Goal: Information Seeking & Learning: Learn about a topic

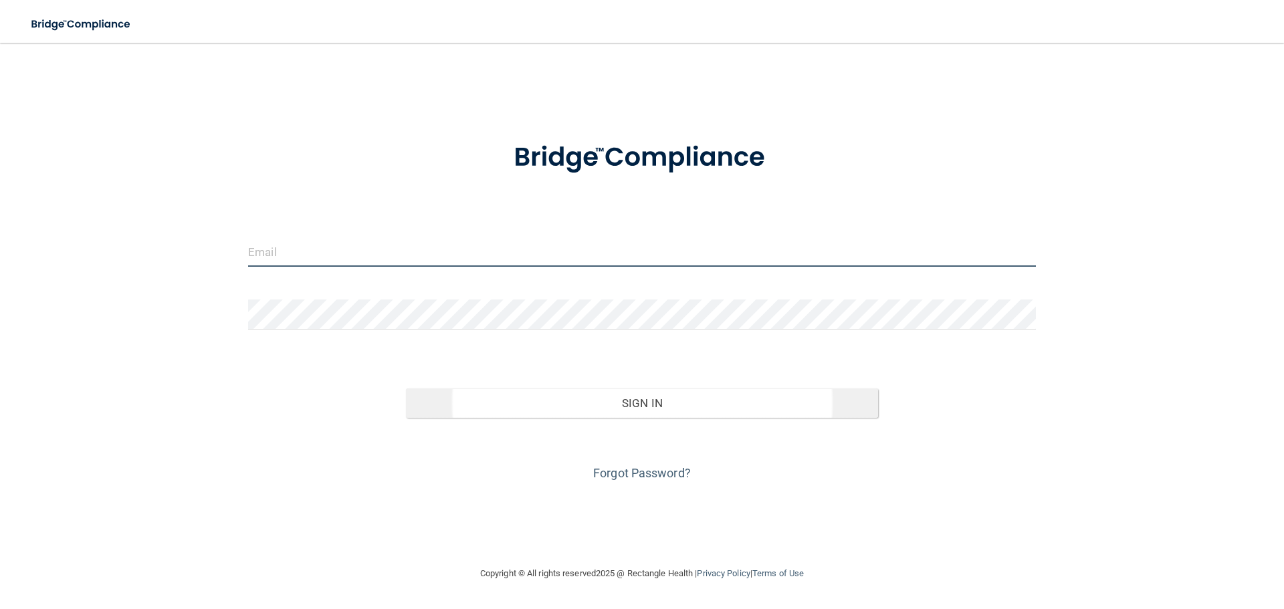
type input "[EMAIL_ADDRESS][DOMAIN_NAME]"
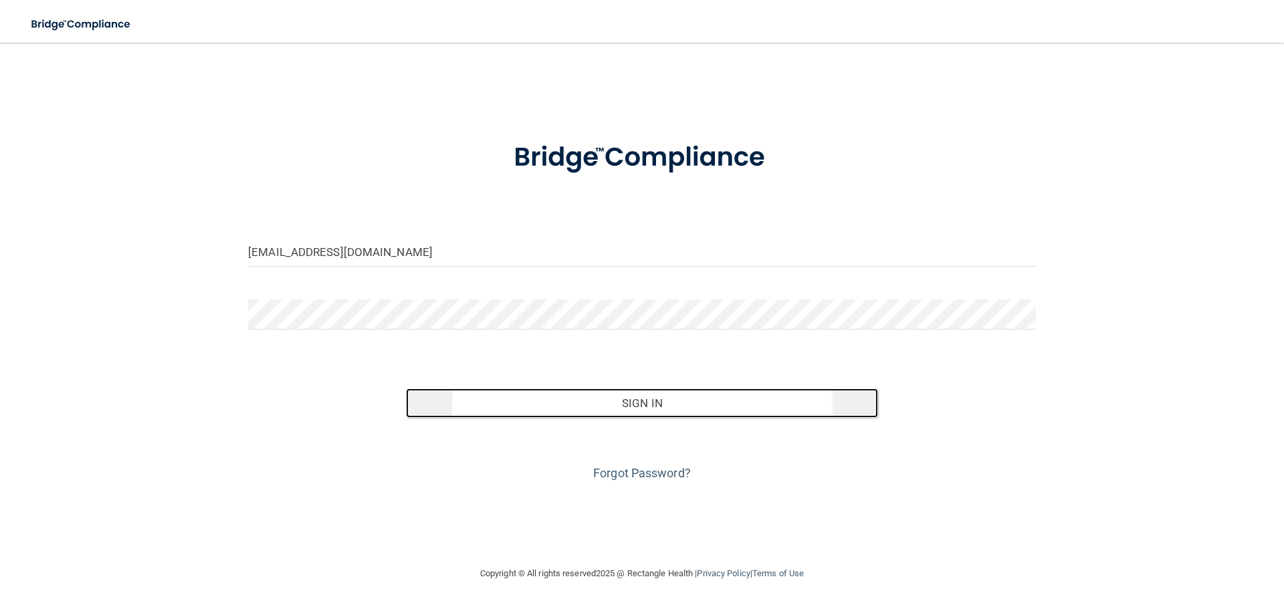
click at [572, 399] on button "Sign In" at bounding box center [642, 402] width 473 height 29
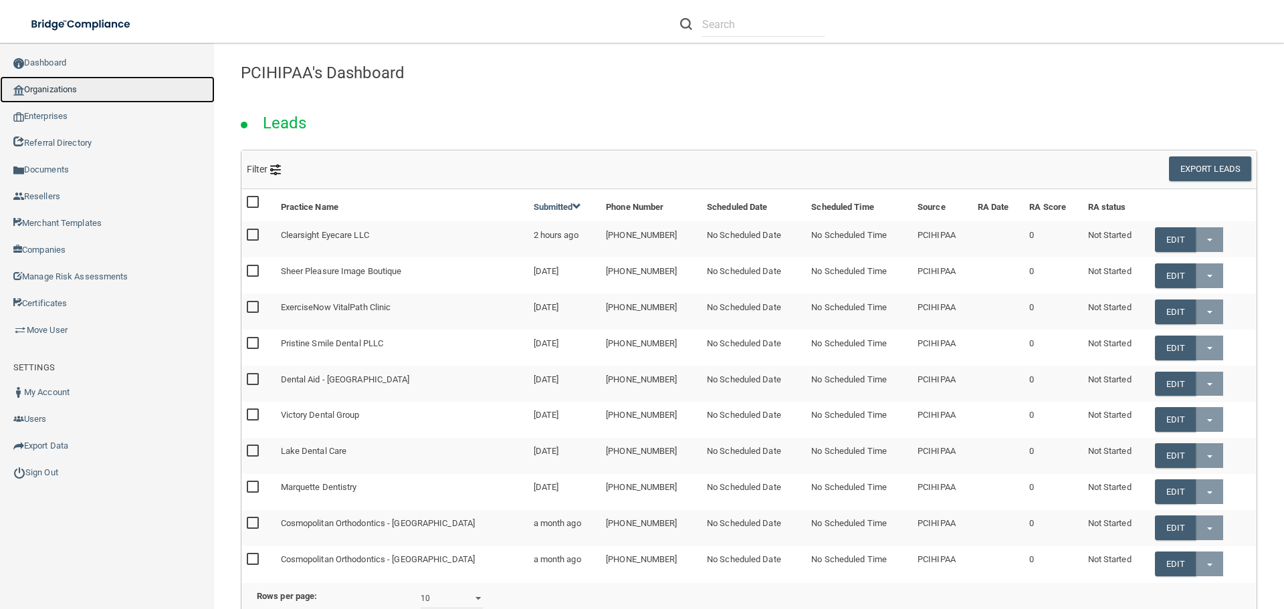
click at [38, 84] on link "Organizations" at bounding box center [107, 89] width 215 height 27
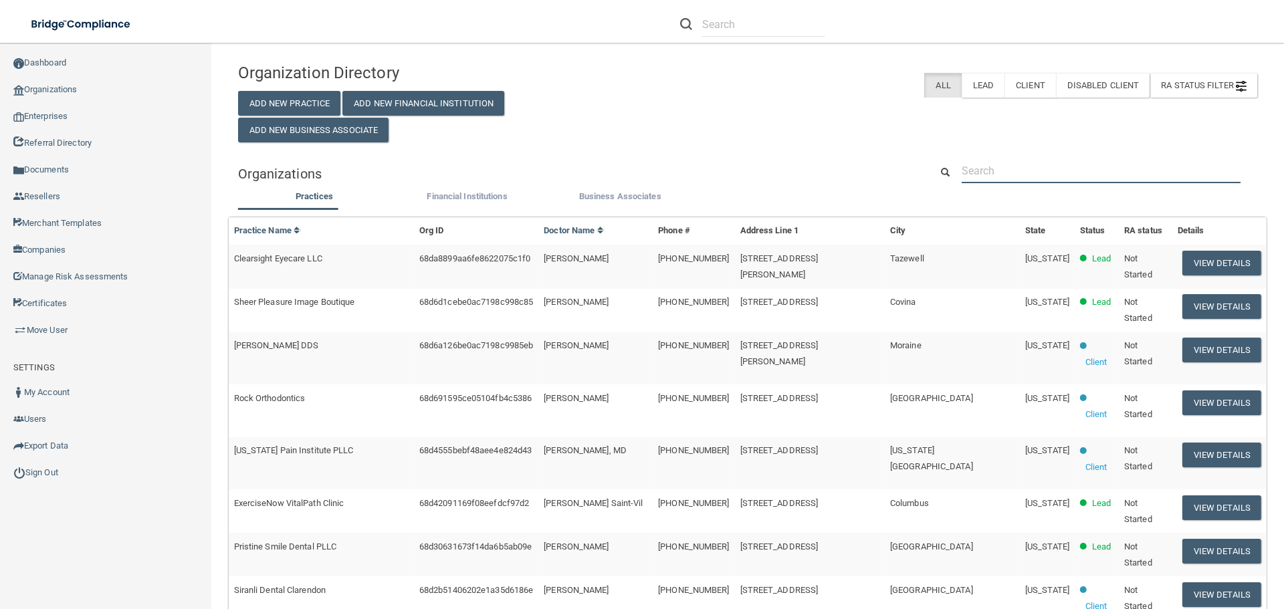
click at [992, 176] on input "text" at bounding box center [1101, 170] width 279 height 25
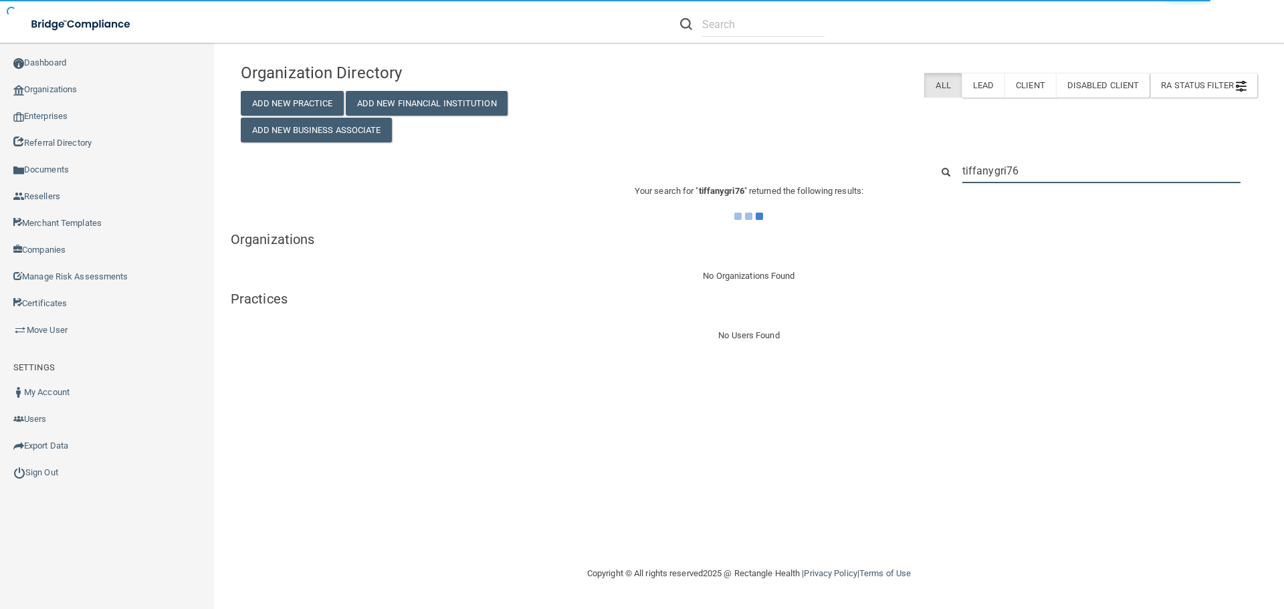
type input "tiffanygrie76"
type input "tiffany76grieo"
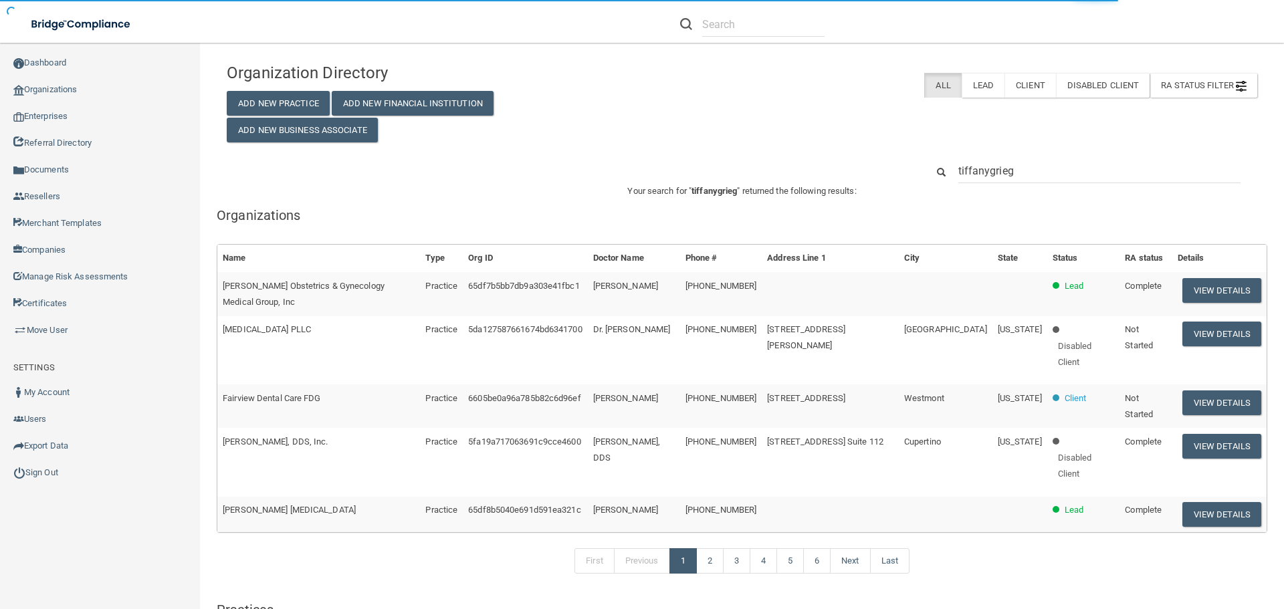
type input "tiffanygriego"
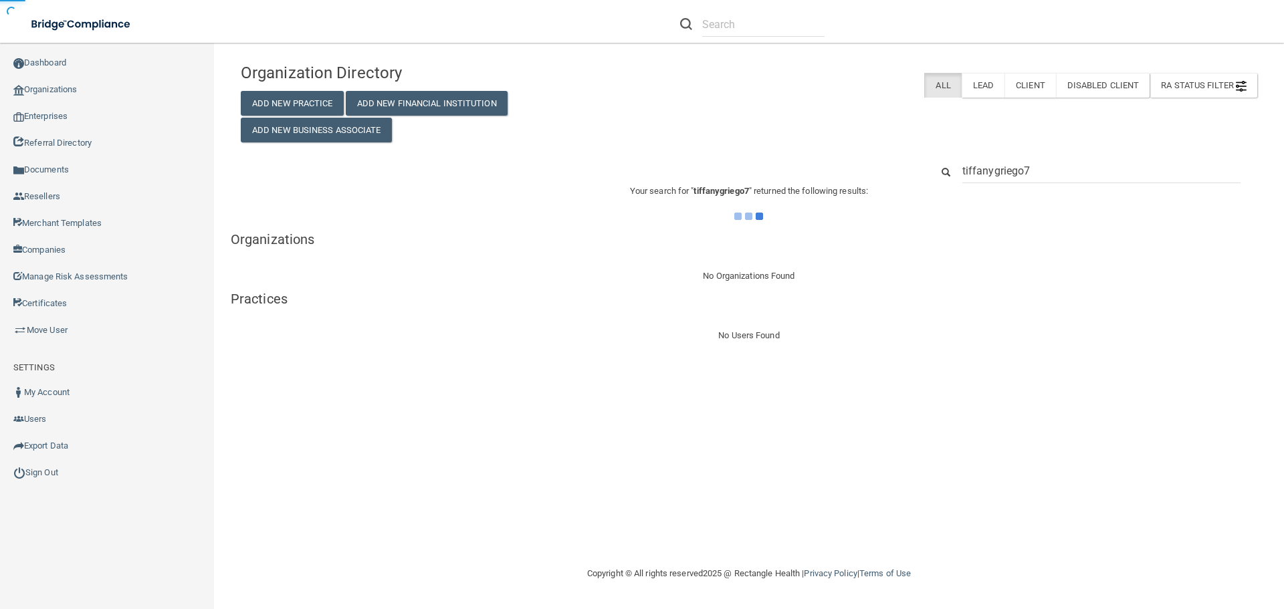
type input "tiffanygriego76"
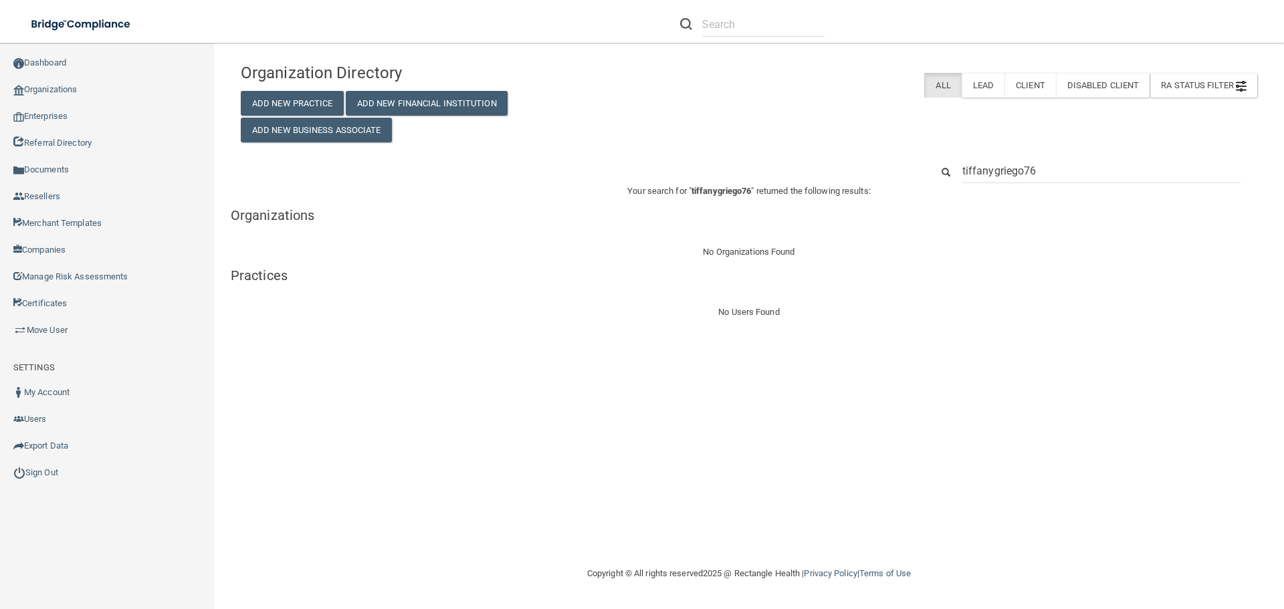
click at [992, 170] on input "tiffanygriego76" at bounding box center [1101, 170] width 278 height 25
click at [1058, 166] on input "tiffanygriego76" at bounding box center [1101, 170] width 278 height 25
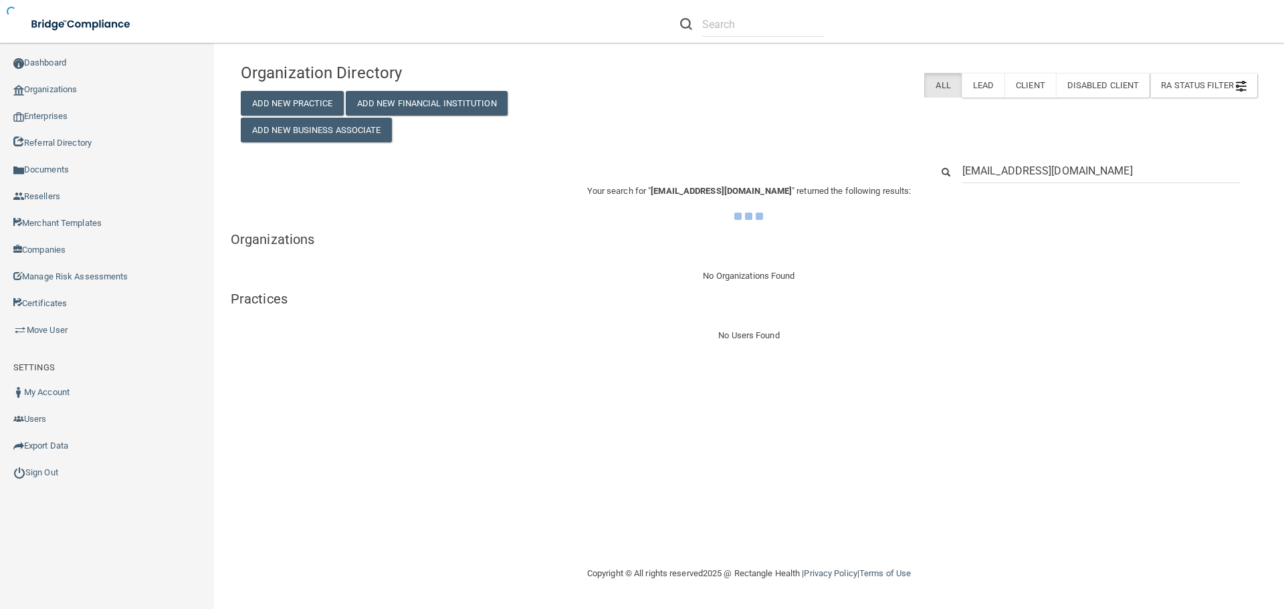
type input "tiffanygriego76@gmail.com"
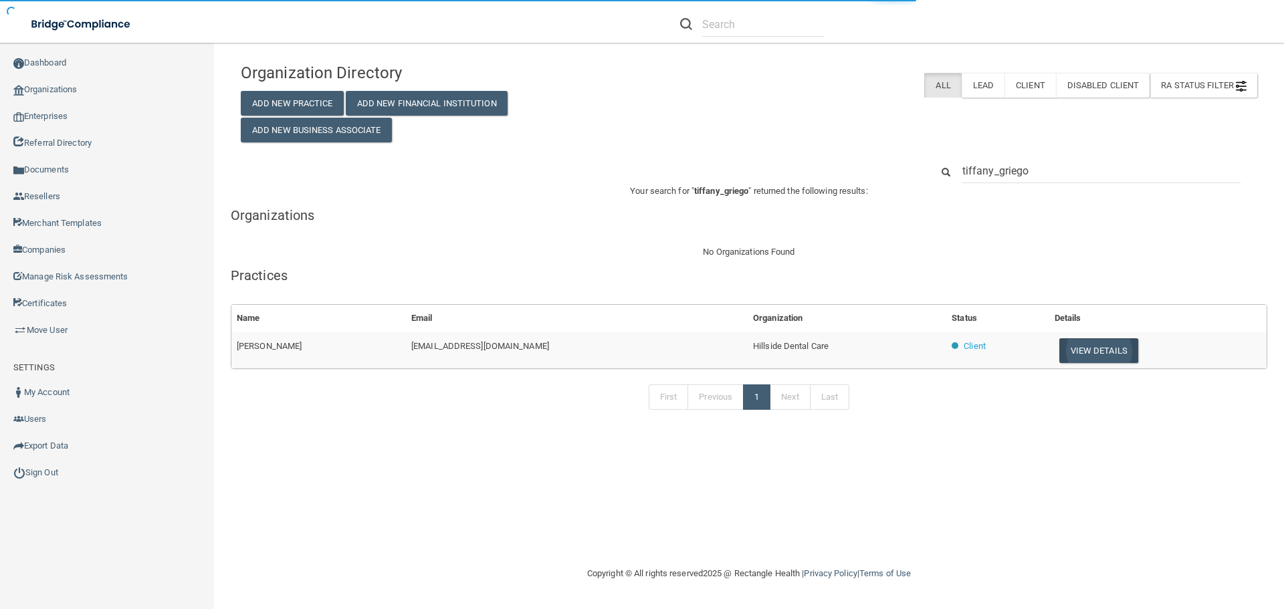
type input "tiffany_griego"
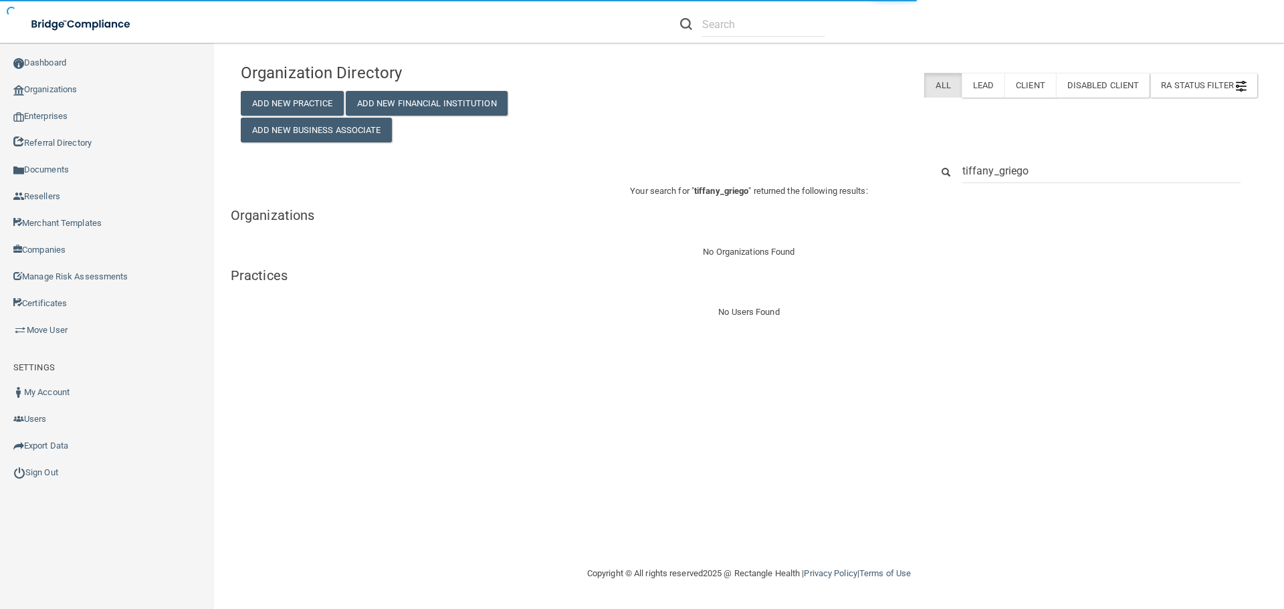
click at [1074, 355] on div "Organization Directory Add New Practice Add New Financial Institution Add New B…" at bounding box center [749, 304] width 1016 height 496
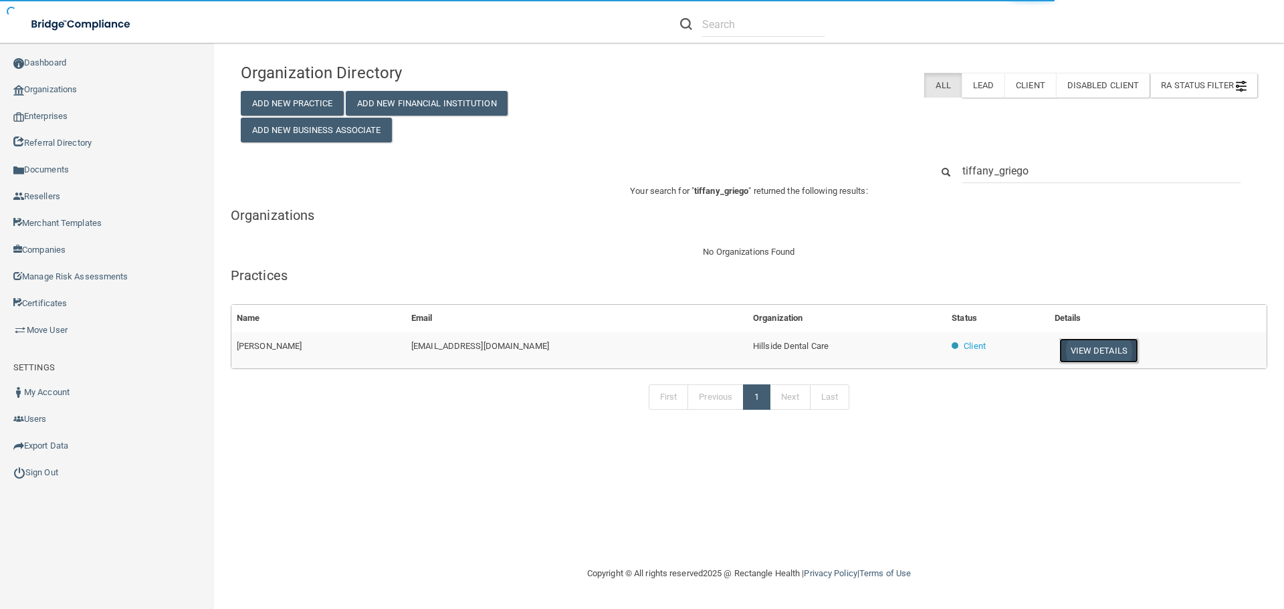
click at [1075, 344] on button "View Details" at bounding box center [1098, 350] width 79 height 25
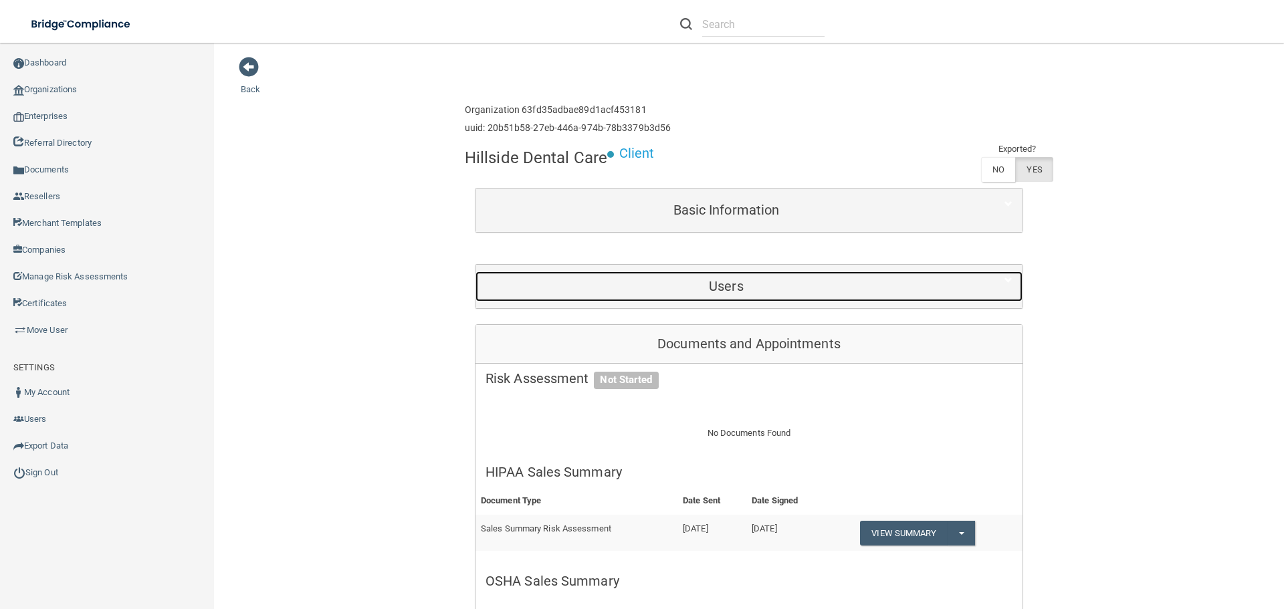
click at [723, 271] on div "Users" at bounding box center [725, 286] width 501 height 30
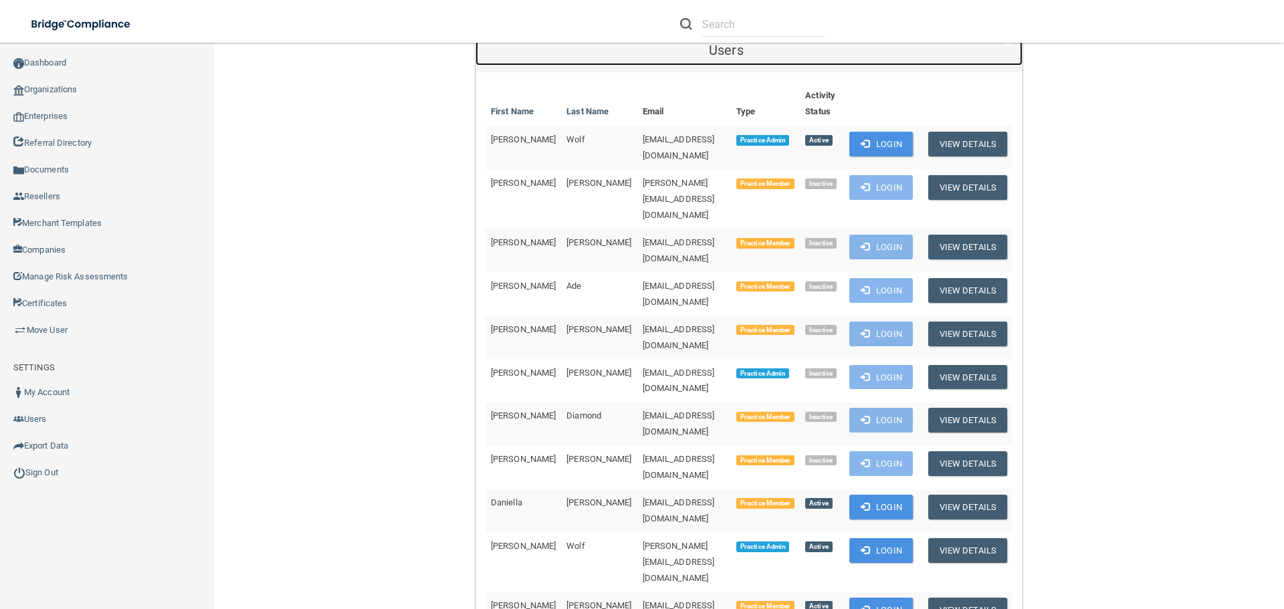
scroll to position [267, 0]
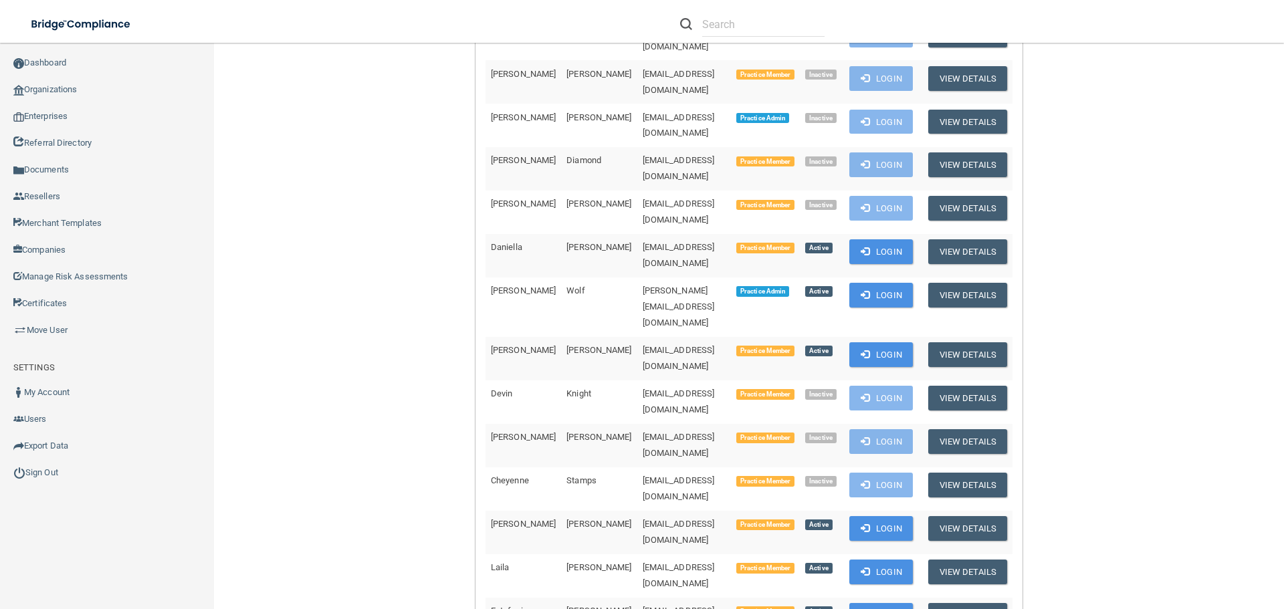
scroll to position [544, 0]
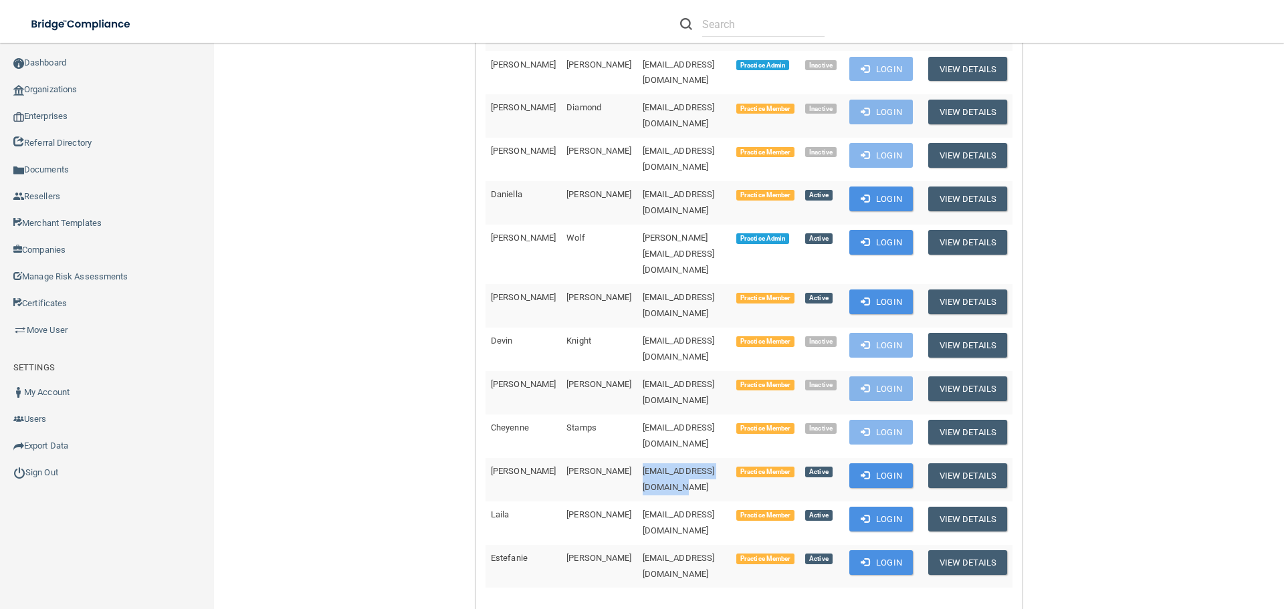
drag, startPoint x: 689, startPoint y: 337, endPoint x: 579, endPoint y: 340, distance: 109.7
click at [637, 458] on td "tiffany_griego@yahoo.com" at bounding box center [684, 479] width 94 height 43
copy span "tiffany_griego@yahoo.com"
click at [66, 465] on link "Sign Out" at bounding box center [107, 472] width 215 height 27
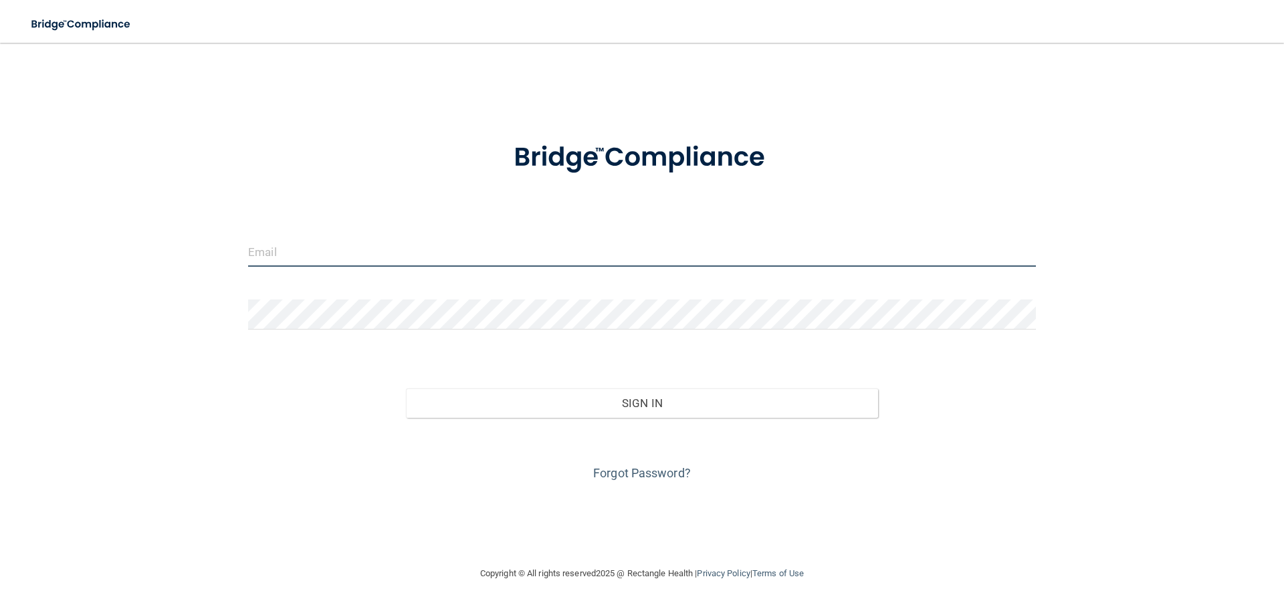
type input "[EMAIL_ADDRESS][DOMAIN_NAME]"
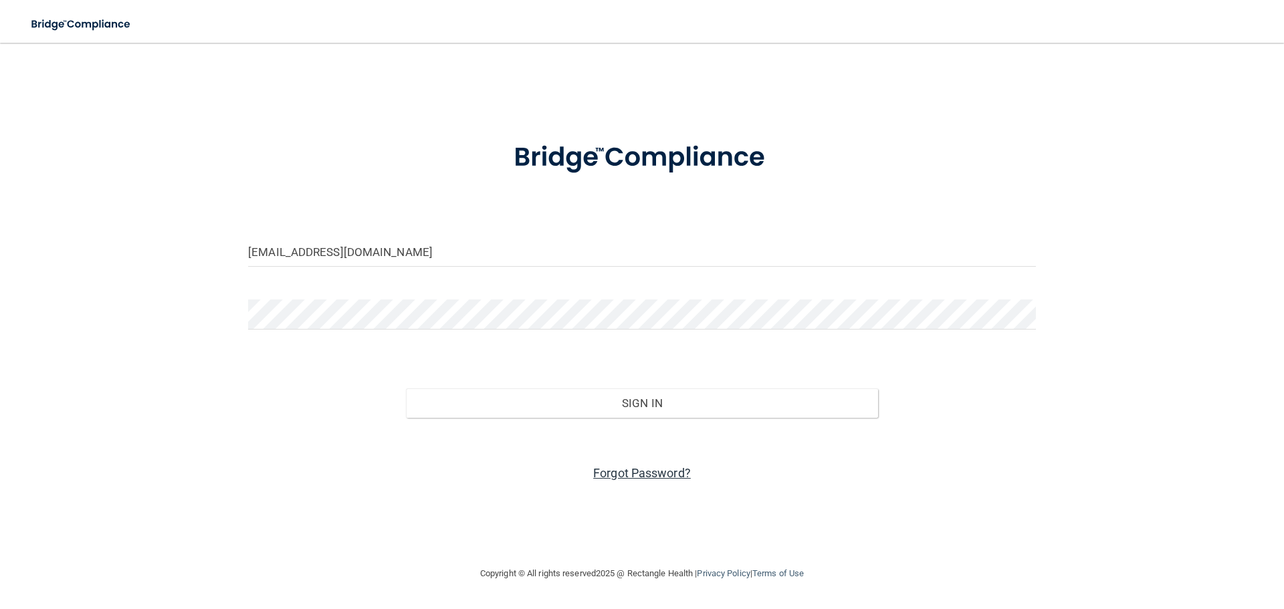
click at [635, 475] on link "Forgot Password?" at bounding box center [642, 473] width 98 height 14
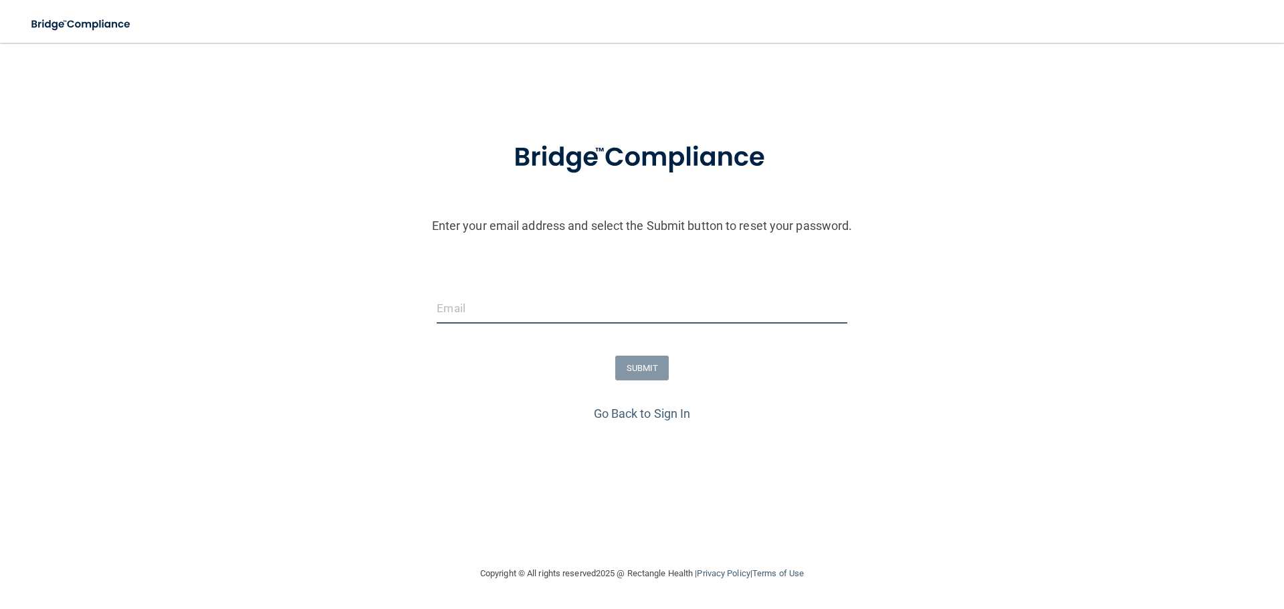
click at [497, 306] on input "email" at bounding box center [642, 309] width 410 height 30
paste input "tiffany_griego@yahoo.com"
type input "tiffany_griego@yahoo.com"
click at [647, 364] on button "SUBMIT" at bounding box center [642, 368] width 54 height 25
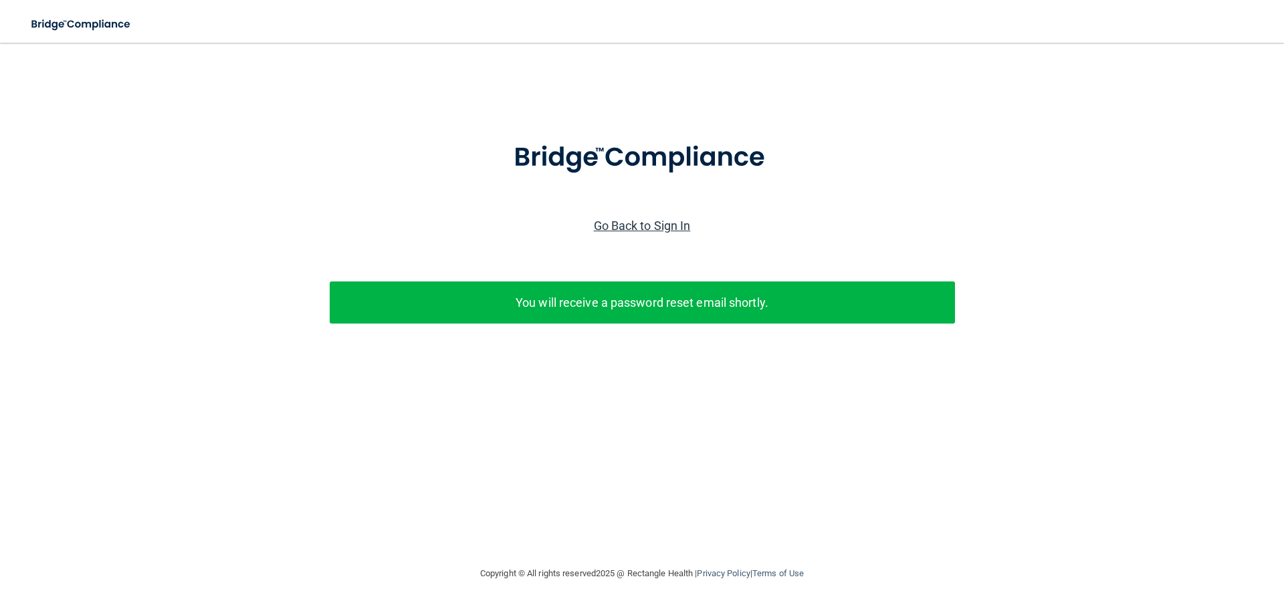
click at [671, 227] on link "Go Back to Sign In" at bounding box center [642, 226] width 97 height 14
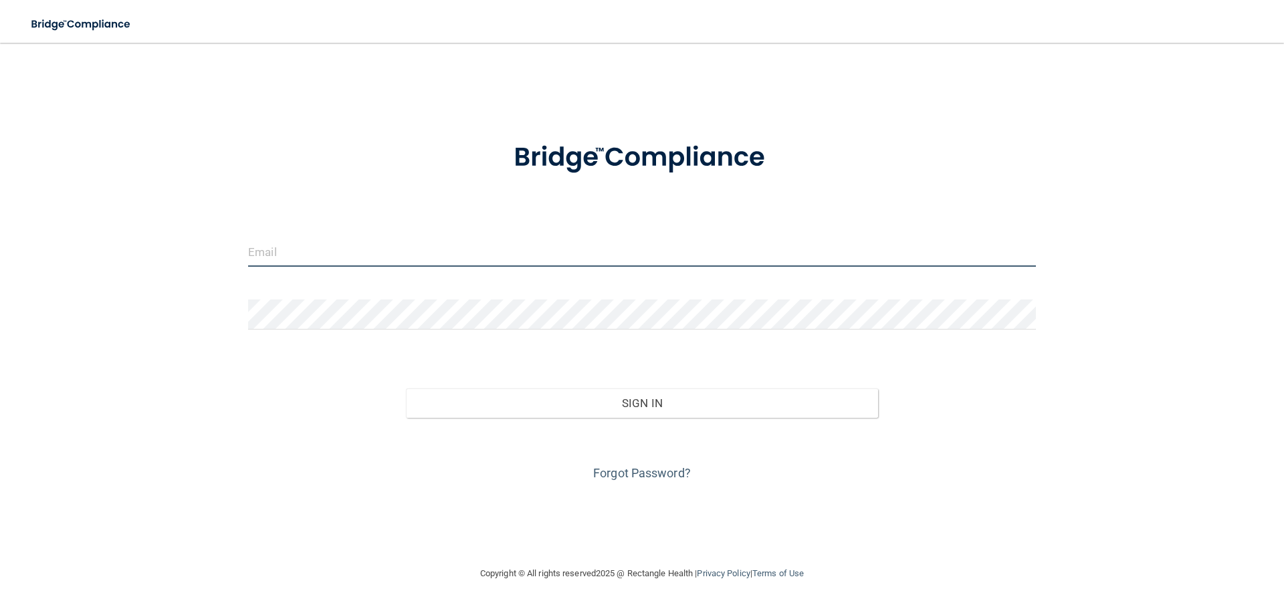
type input "[EMAIL_ADDRESS][DOMAIN_NAME]"
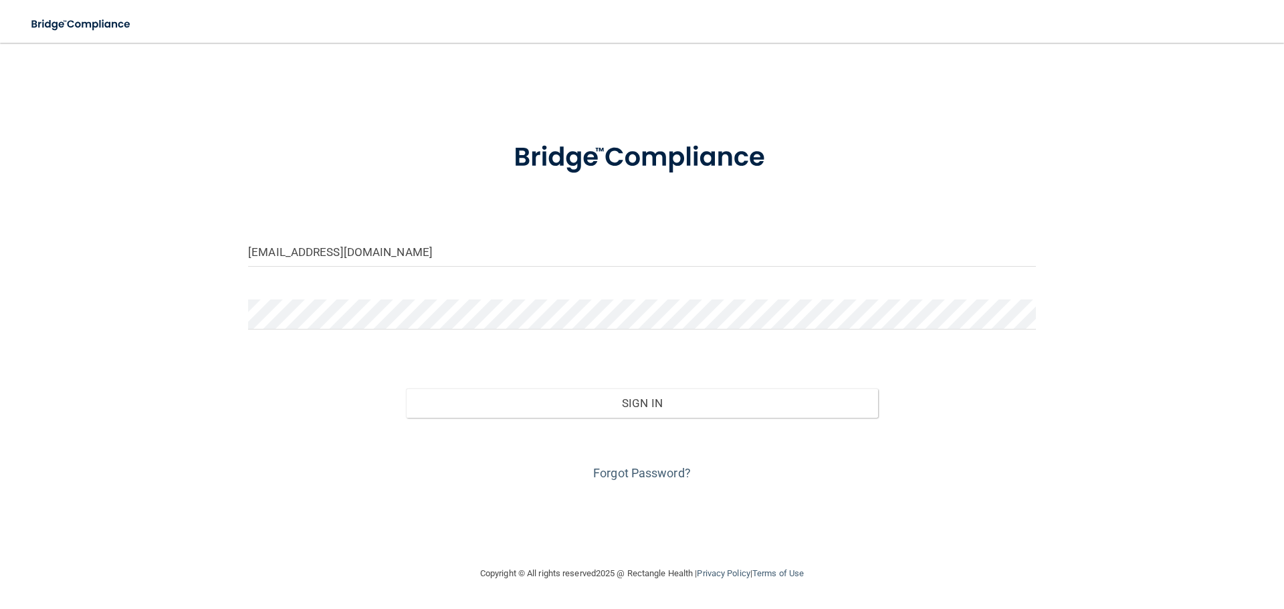
click at [774, 76] on div "kmerced@rectanglehealth.com Invalid email/password. You don't have permission t…" at bounding box center [642, 304] width 1230 height 496
click at [437, 108] on div "kmerced@rectanglehealth.com Invalid email/password. You don't have permission t…" at bounding box center [642, 304] width 1230 height 496
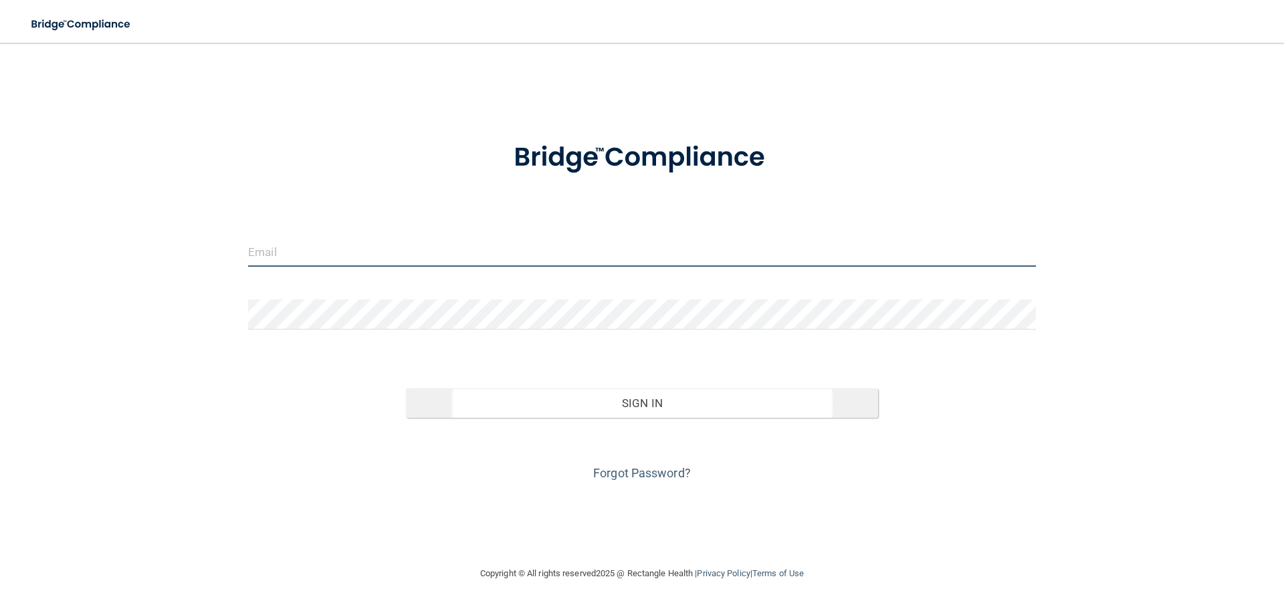
type input "[EMAIL_ADDRESS][DOMAIN_NAME]"
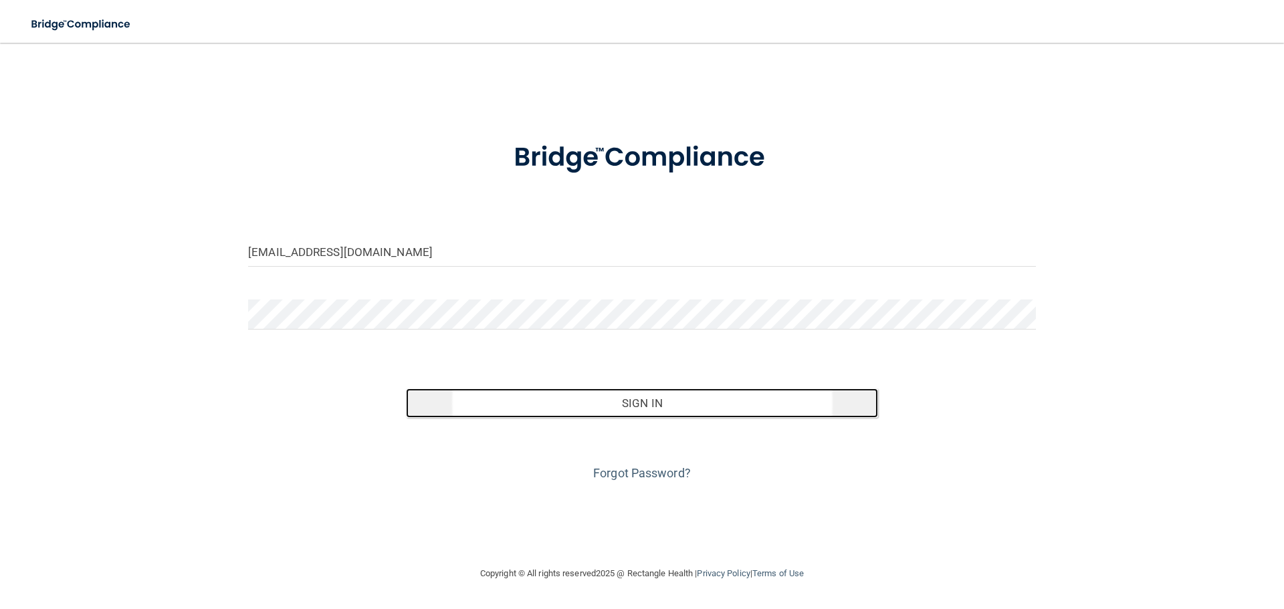
click at [587, 399] on button "Sign In" at bounding box center [642, 402] width 473 height 29
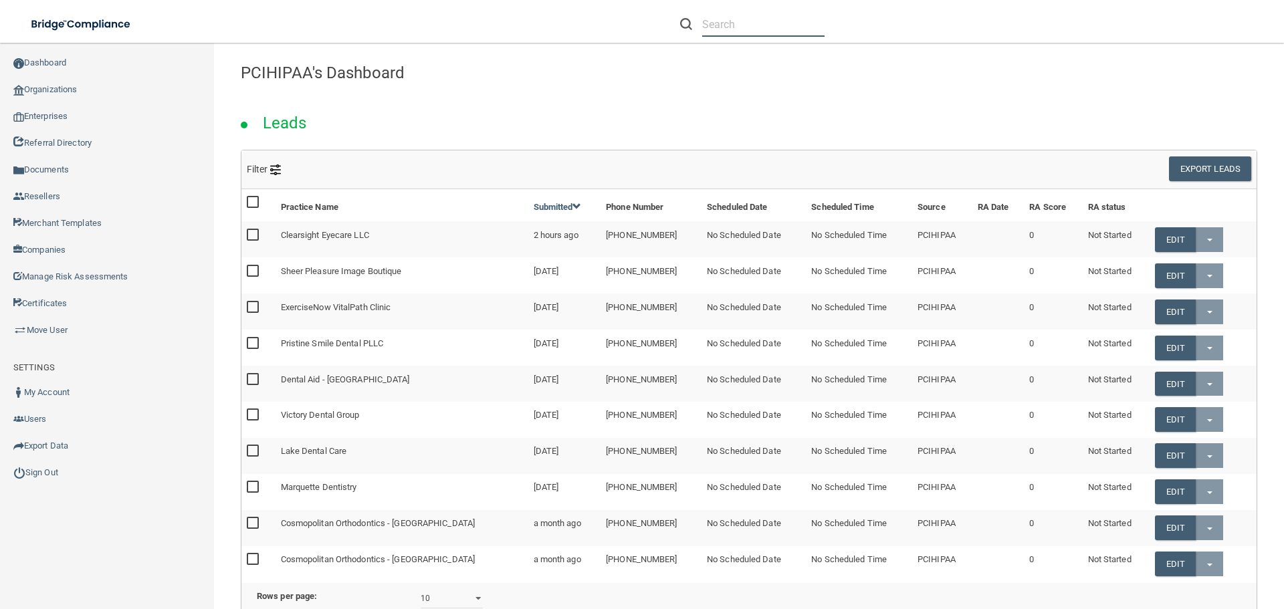
click at [748, 28] on input "text" at bounding box center [763, 24] width 122 height 25
click at [779, 25] on input "hillside denal" at bounding box center [763, 24] width 122 height 25
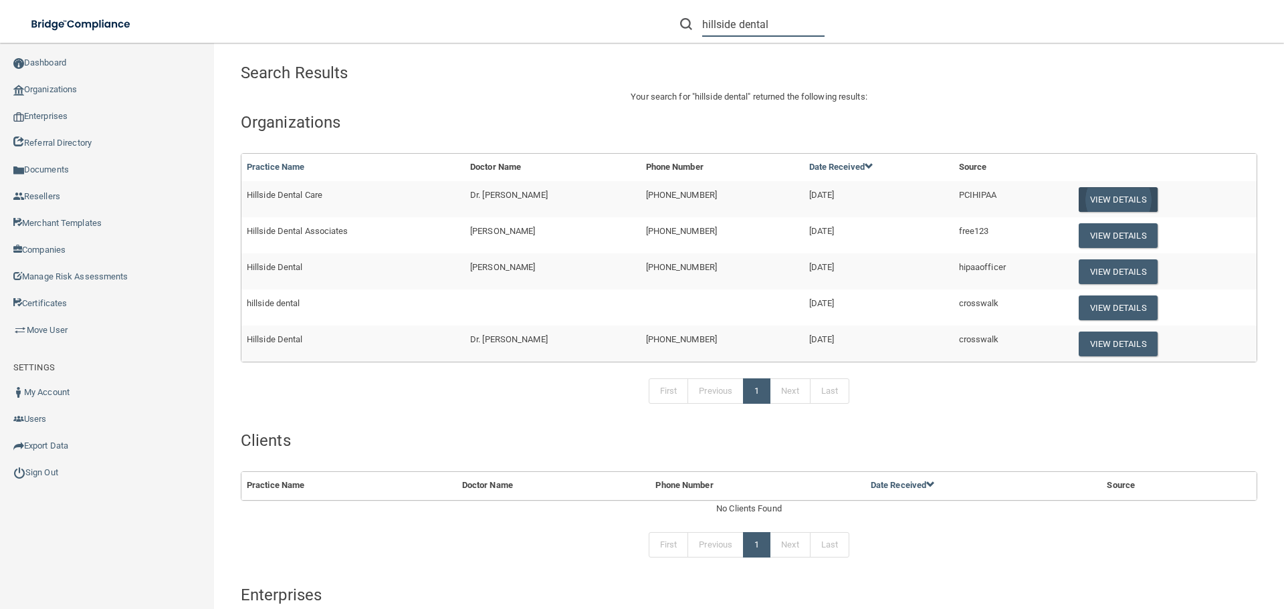
type input "hillside dental"
click at [1100, 194] on button "View Details" at bounding box center [1118, 199] width 79 height 25
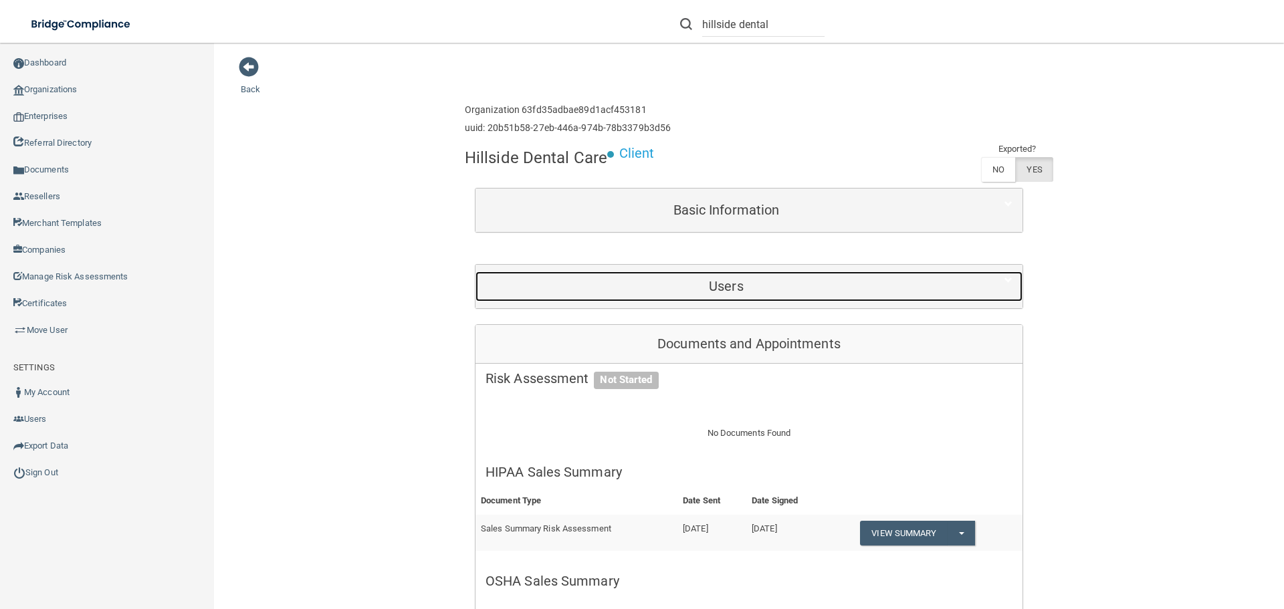
click at [676, 286] on h5 "Users" at bounding box center [725, 286] width 481 height 15
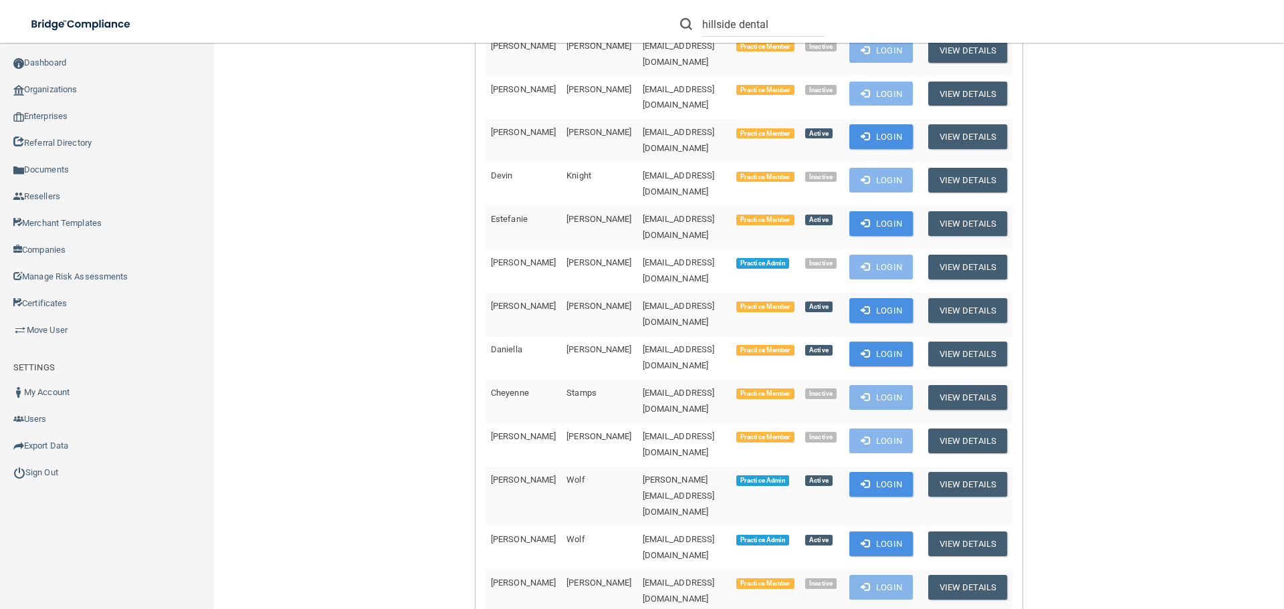
scroll to position [535, 0]
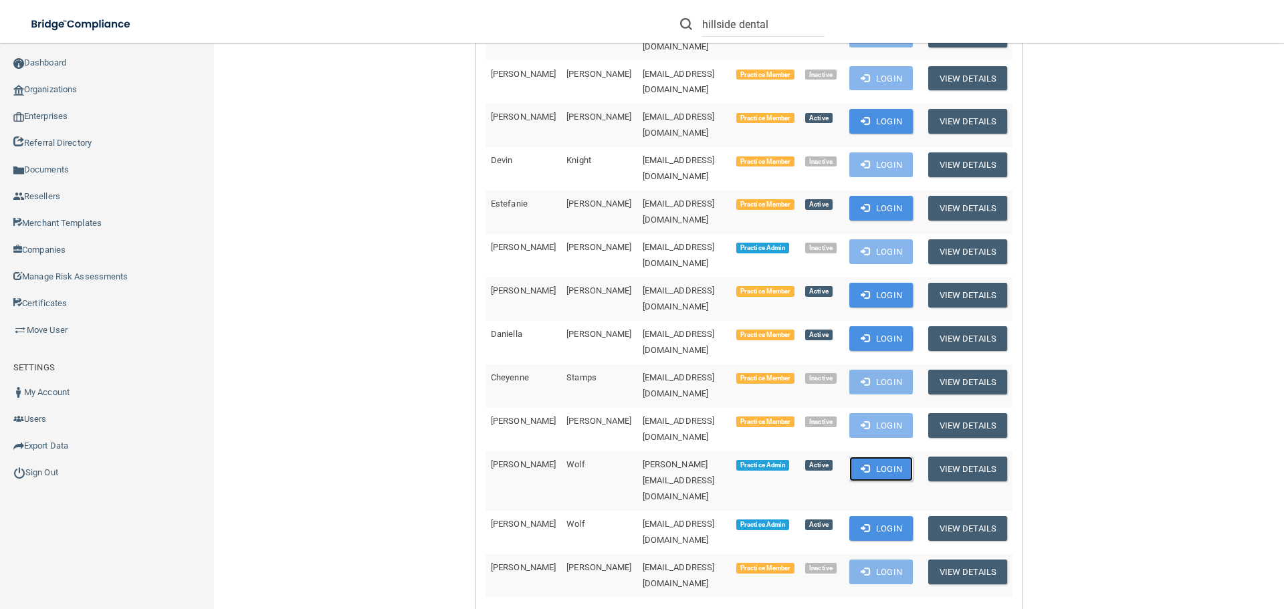
click at [862, 464] on span at bounding box center [865, 468] width 9 height 9
click at [869, 457] on button "Login" at bounding box center [881, 469] width 64 height 25
click at [41, 481] on link "Sign Out" at bounding box center [107, 472] width 215 height 27
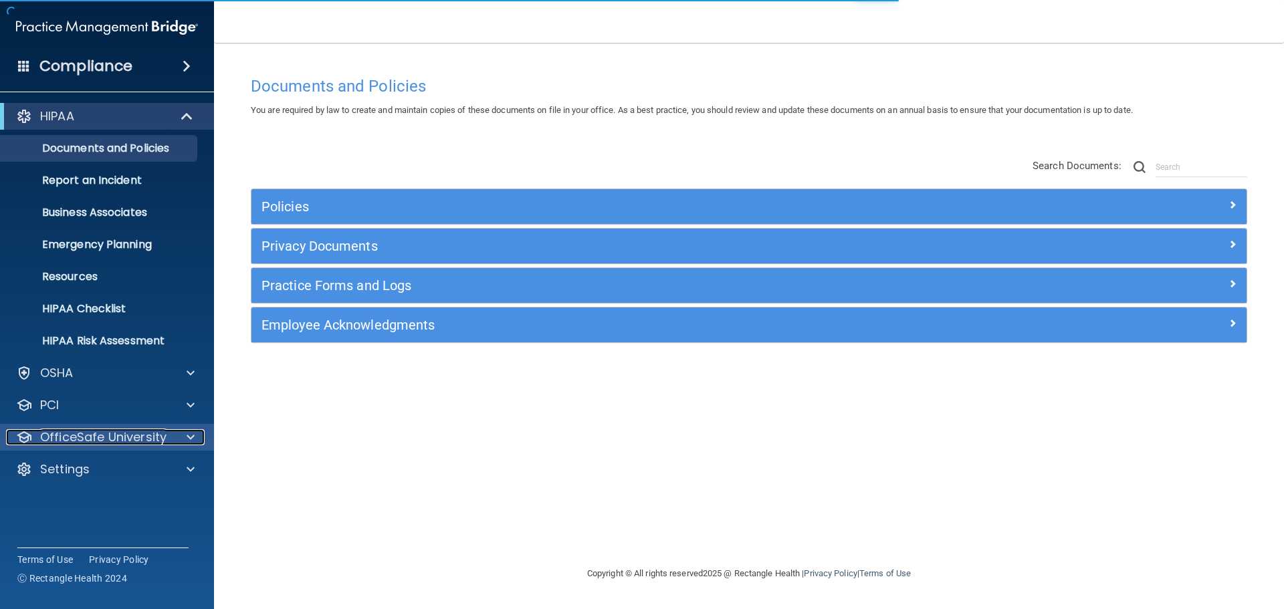
drag, startPoint x: 112, startPoint y: 435, endPoint x: 114, endPoint y: 427, distance: 7.5
click at [112, 435] on p "OfficeSafe University" at bounding box center [103, 437] width 126 height 16
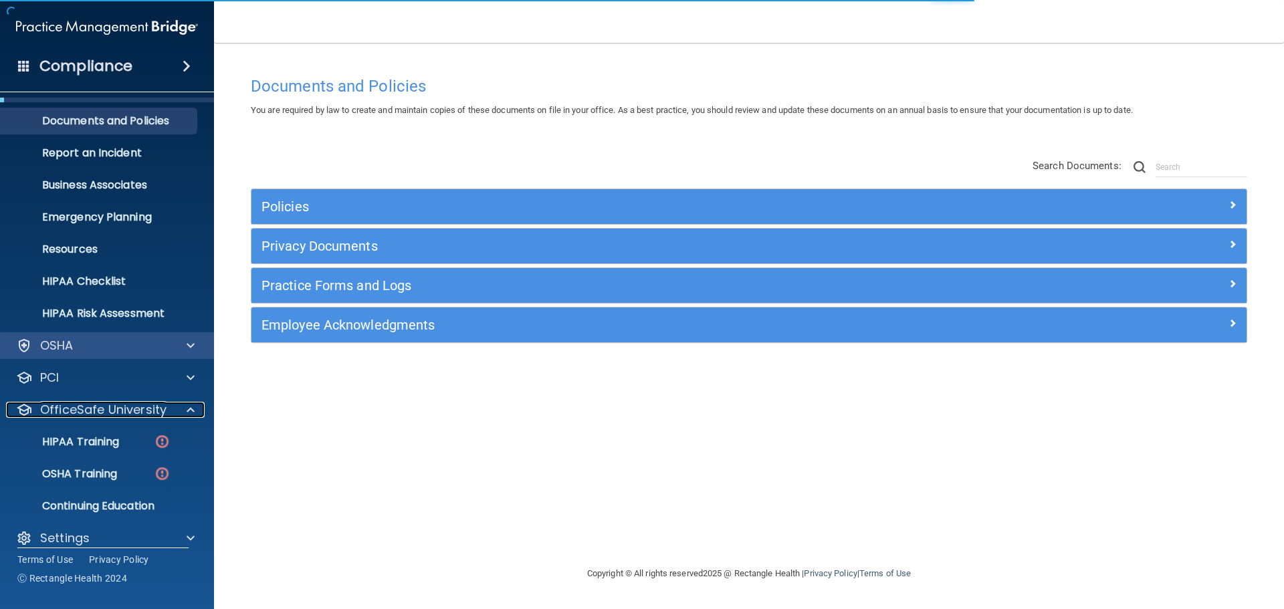
scroll to position [42, 0]
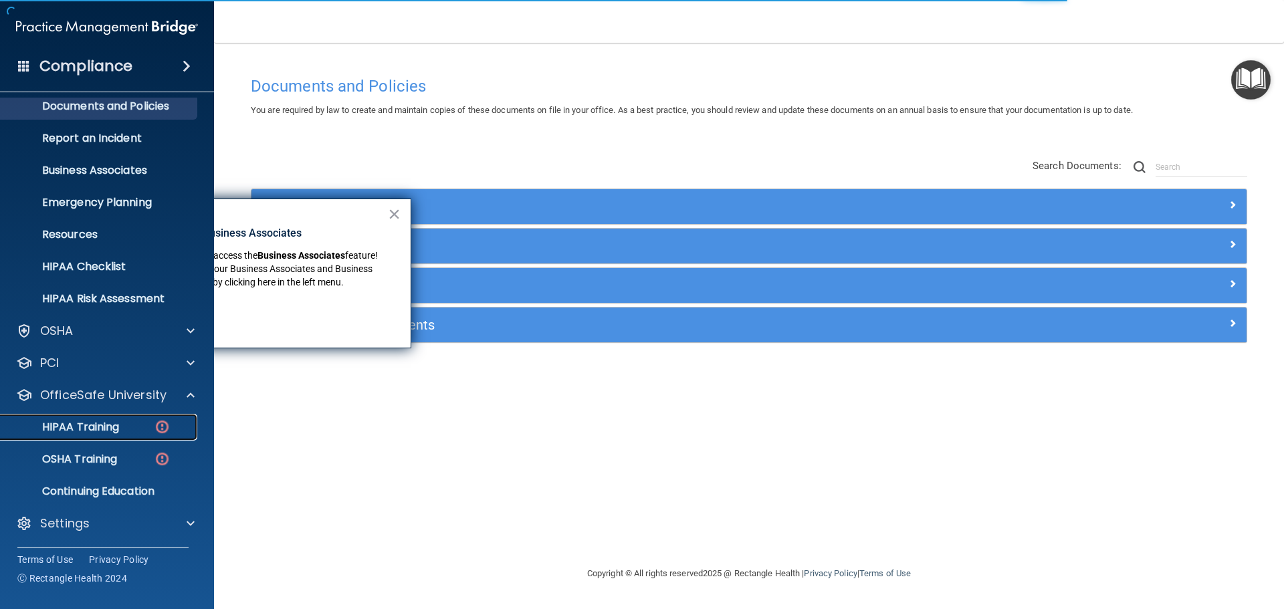
click at [81, 423] on p "HIPAA Training" at bounding box center [64, 427] width 110 height 13
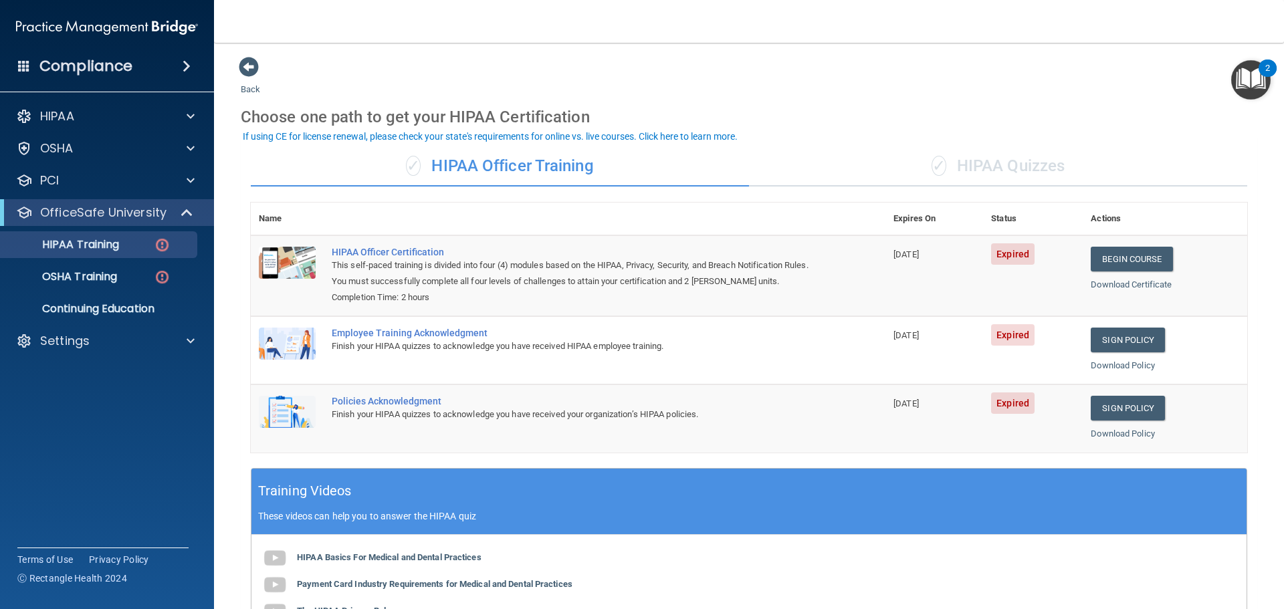
click at [1003, 170] on div "✓ HIPAA Quizzes" at bounding box center [998, 166] width 498 height 40
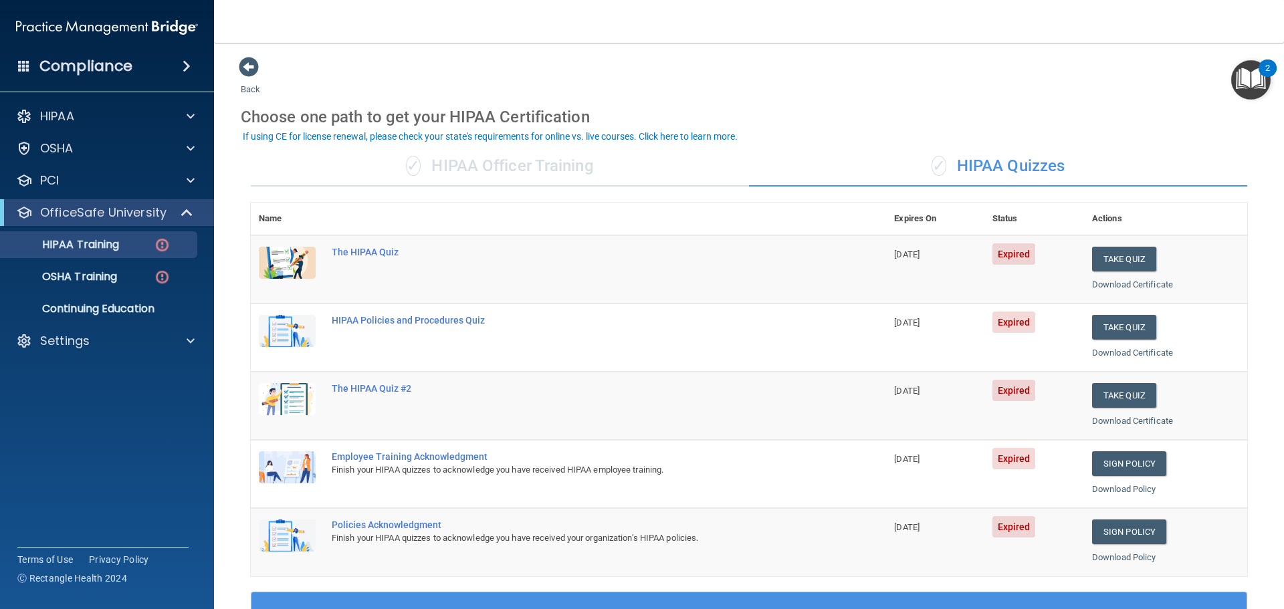
click at [517, 172] on div "✓ HIPAA Officer Training" at bounding box center [500, 166] width 498 height 40
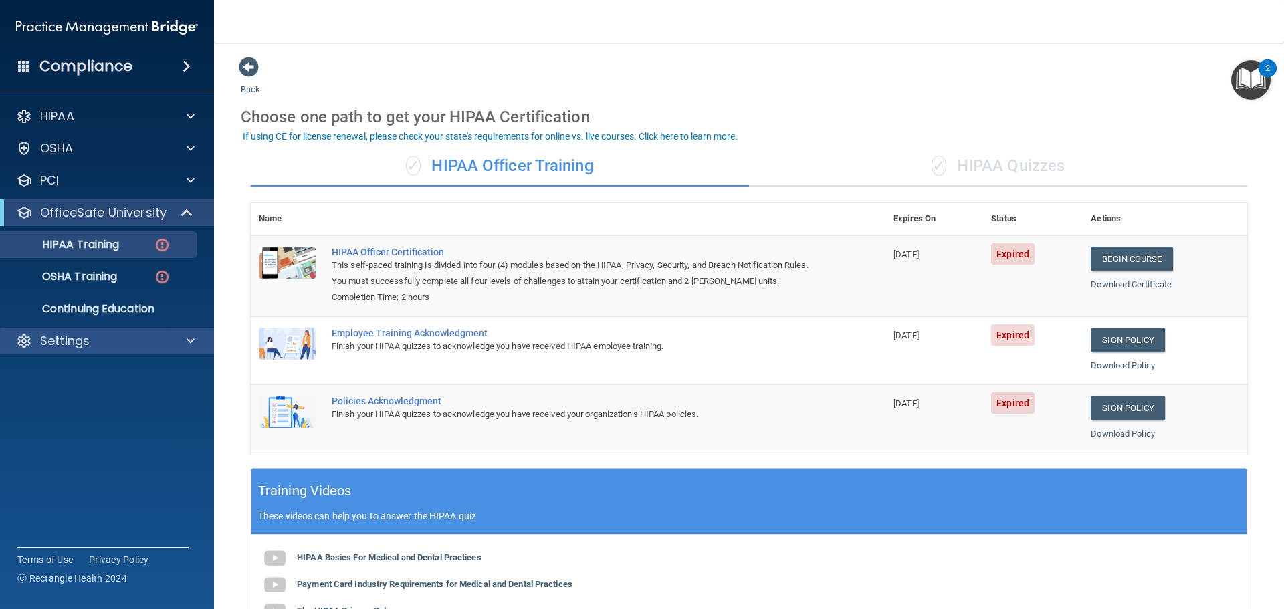
click at [131, 328] on div "Settings" at bounding box center [107, 341] width 215 height 27
click at [89, 350] on div "Settings" at bounding box center [107, 341] width 215 height 27
click at [196, 342] on div at bounding box center [188, 341] width 33 height 16
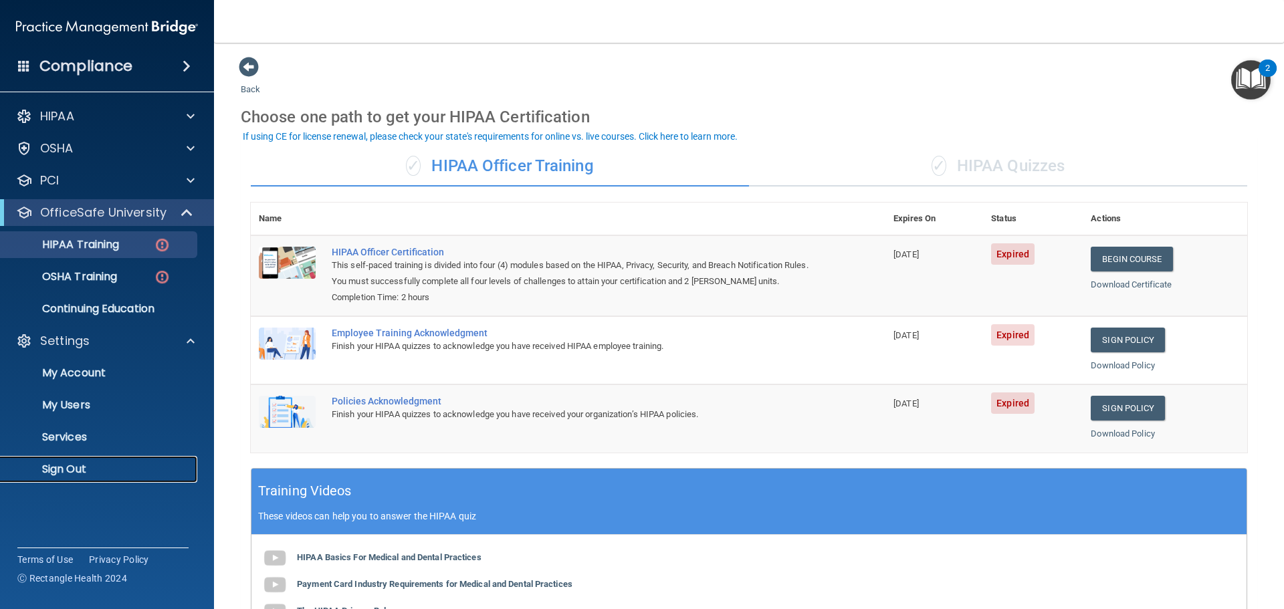
click at [93, 470] on p "Sign Out" at bounding box center [100, 469] width 183 height 13
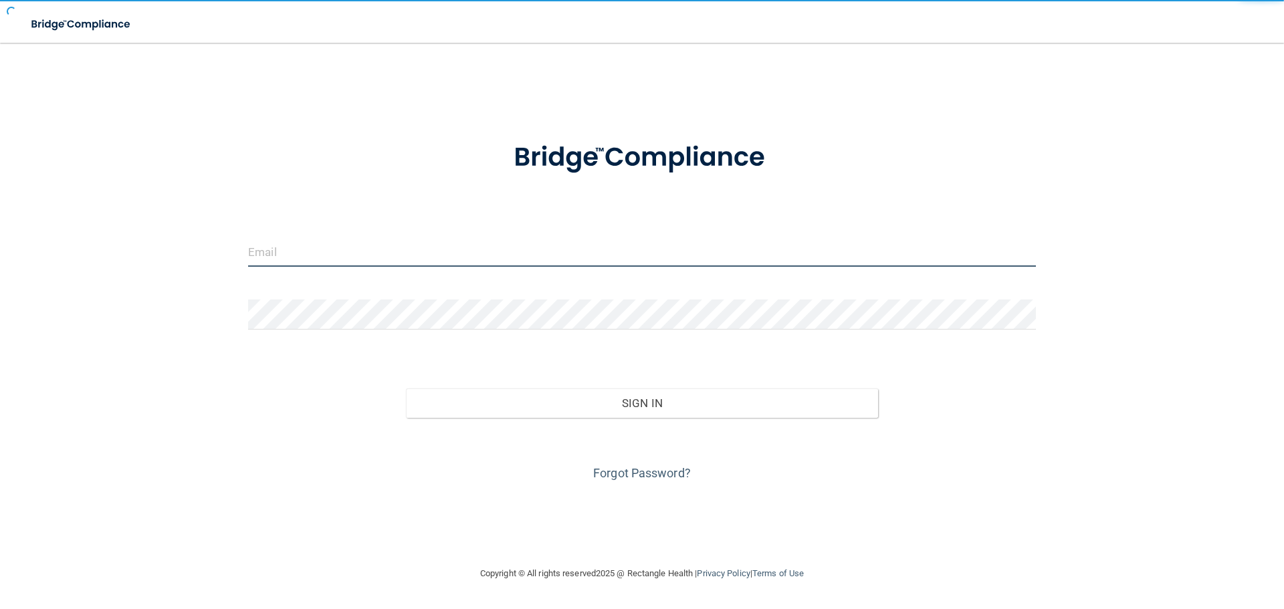
type input "[EMAIL_ADDRESS][DOMAIN_NAME]"
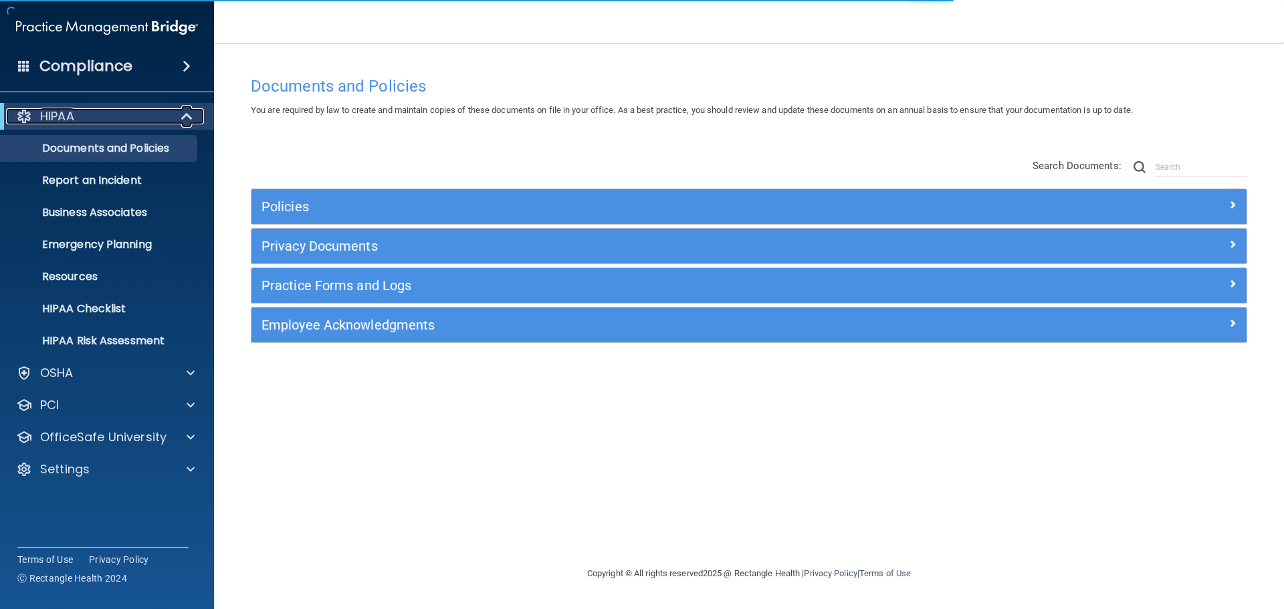
click at [191, 117] on span at bounding box center [188, 116] width 11 height 16
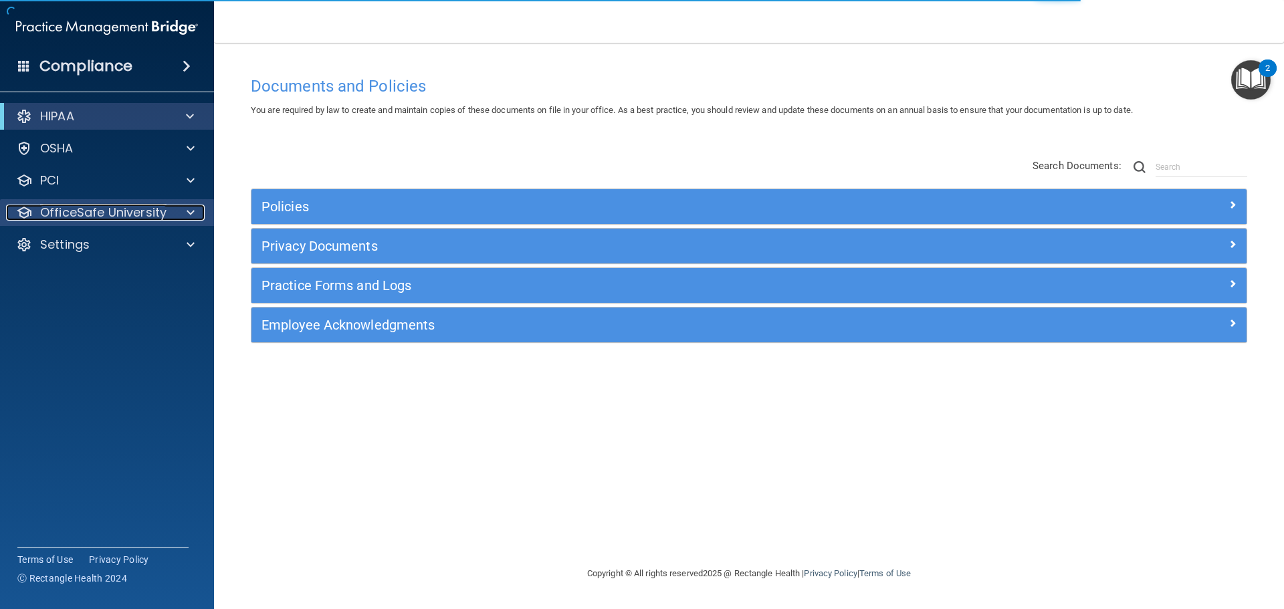
click at [193, 211] on span at bounding box center [191, 213] width 8 height 16
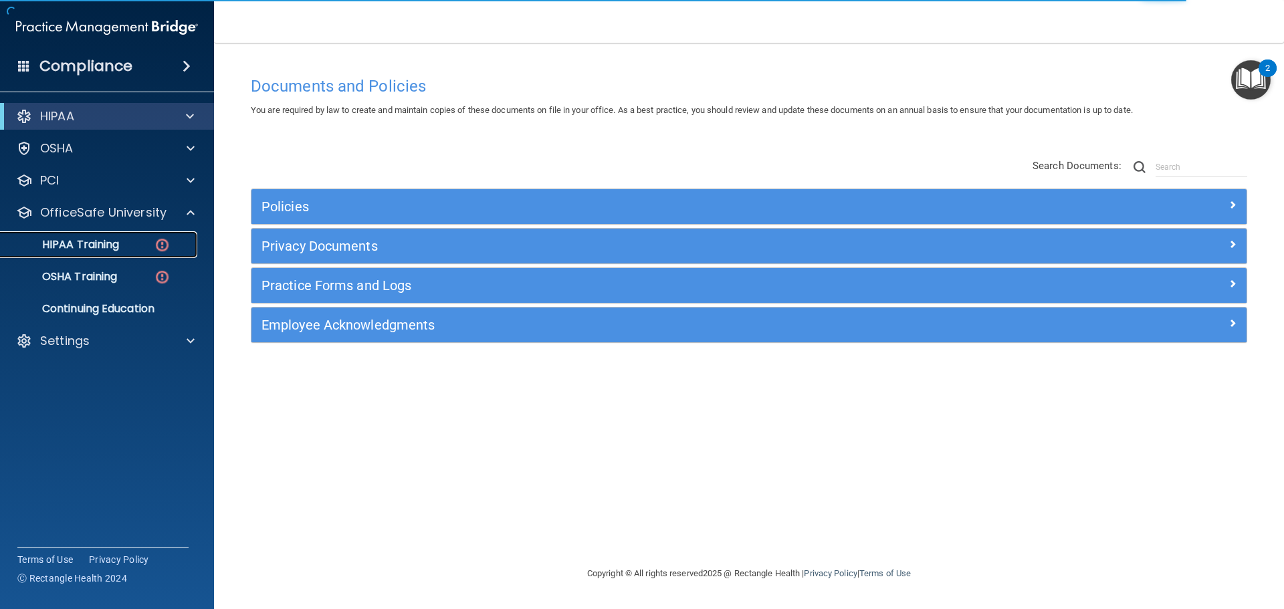
click at [140, 243] on div "HIPAA Training" at bounding box center [100, 244] width 183 height 13
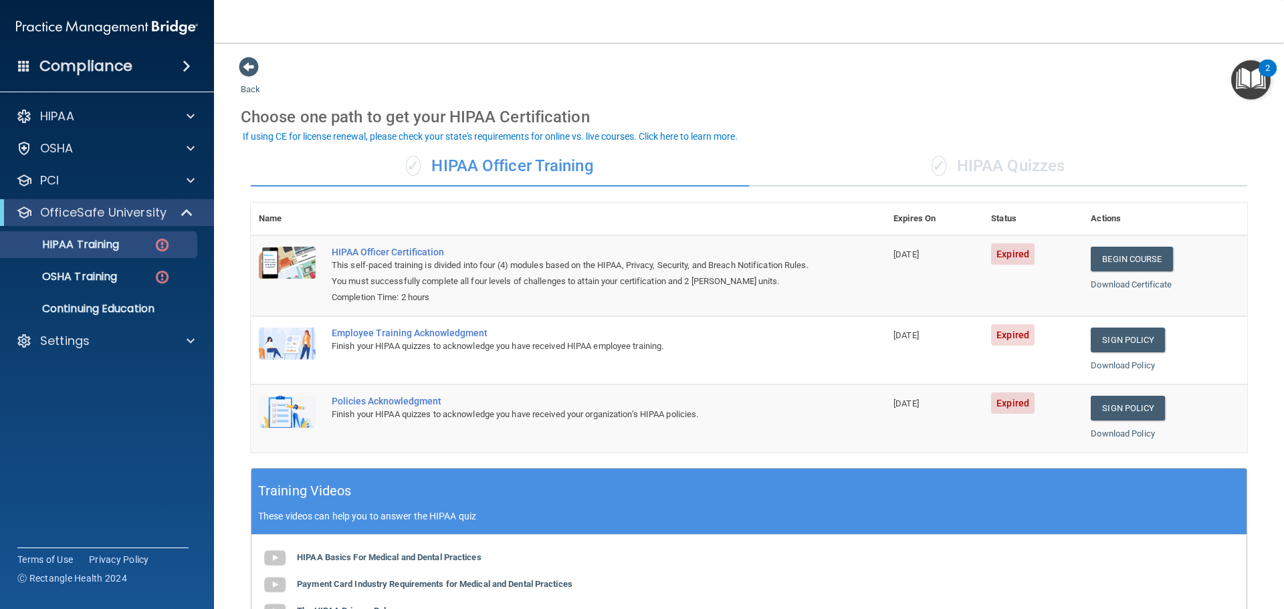
click at [988, 166] on div "✓ HIPAA Quizzes" at bounding box center [998, 166] width 498 height 40
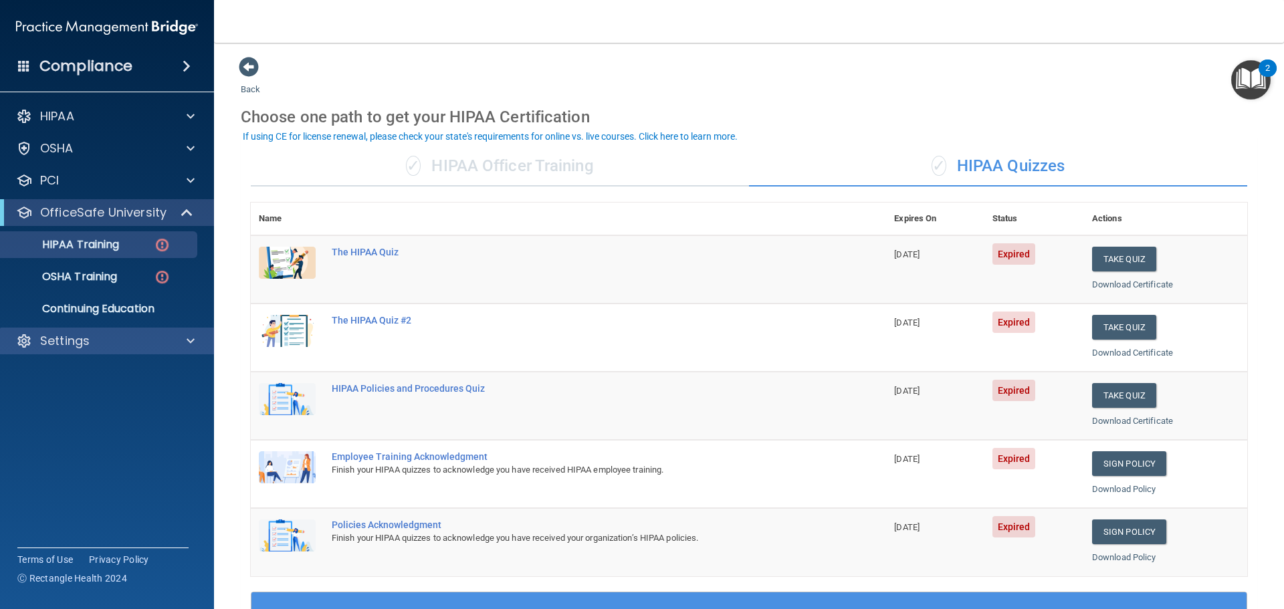
click at [143, 328] on div "Settings" at bounding box center [107, 341] width 215 height 27
click at [94, 336] on div "Settings" at bounding box center [89, 341] width 166 height 16
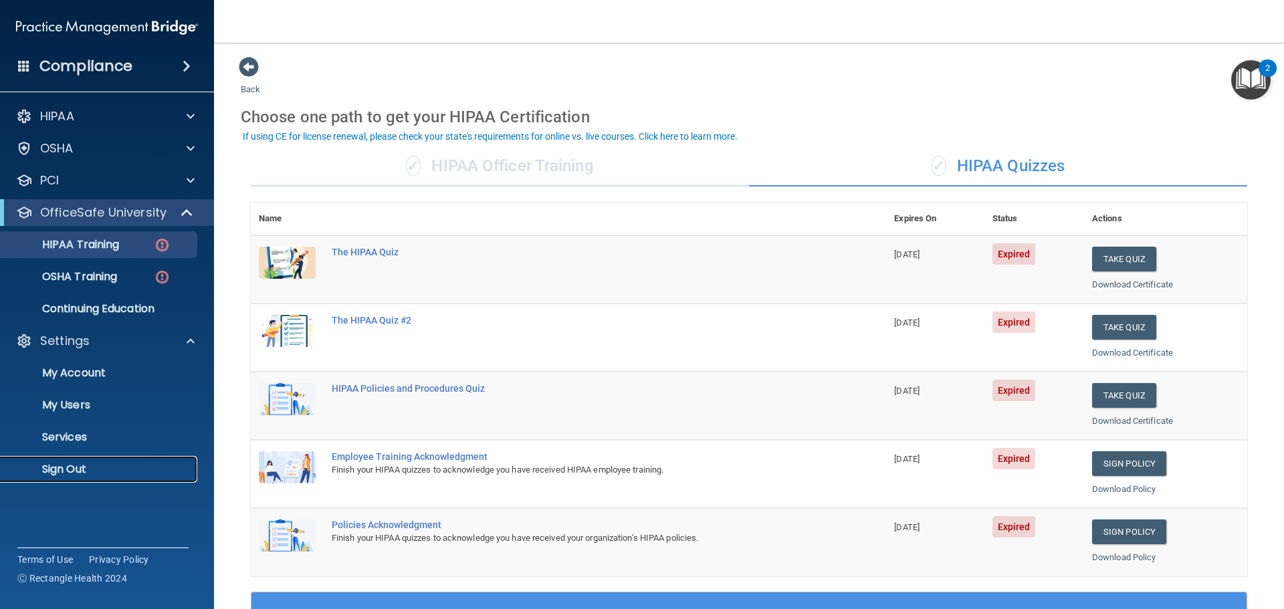
click at [75, 459] on link "Sign Out" at bounding box center [92, 469] width 211 height 27
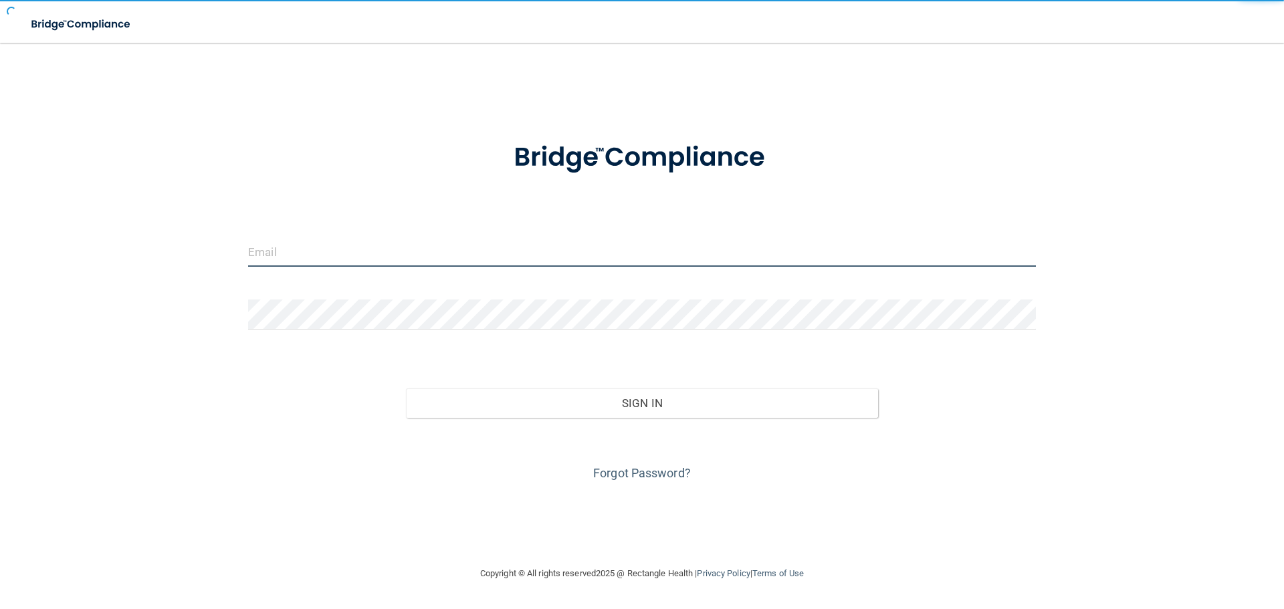
type input "[EMAIL_ADDRESS][DOMAIN_NAME]"
